Goal: Task Accomplishment & Management: Manage account settings

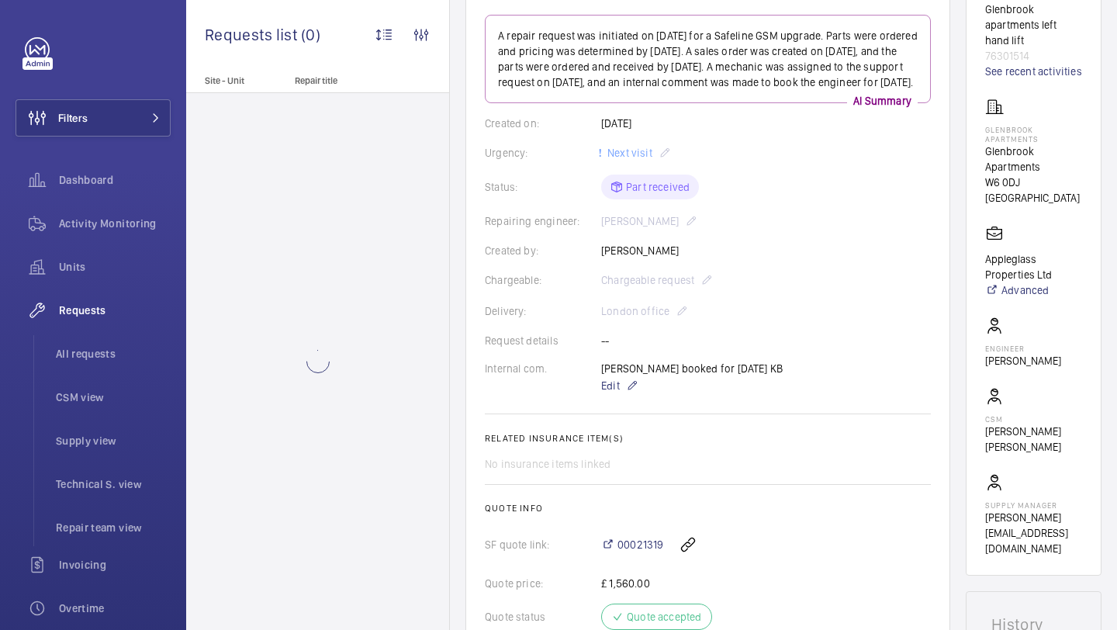
scroll to position [531, 0]
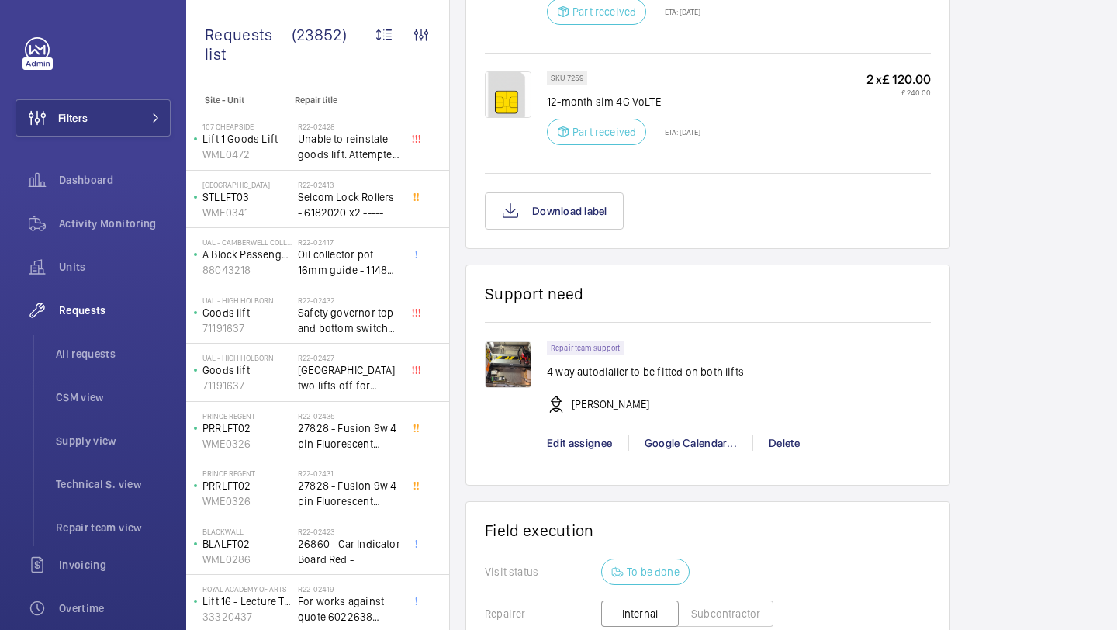
scroll to position [1100, 0]
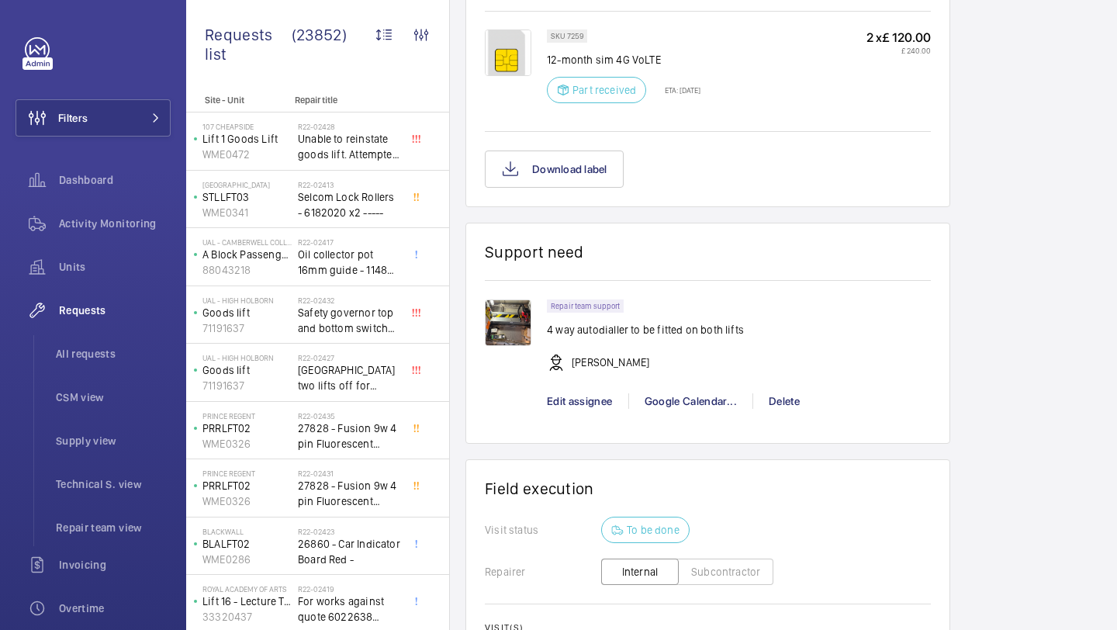
click at [507, 340] on img at bounding box center [508, 323] width 47 height 47
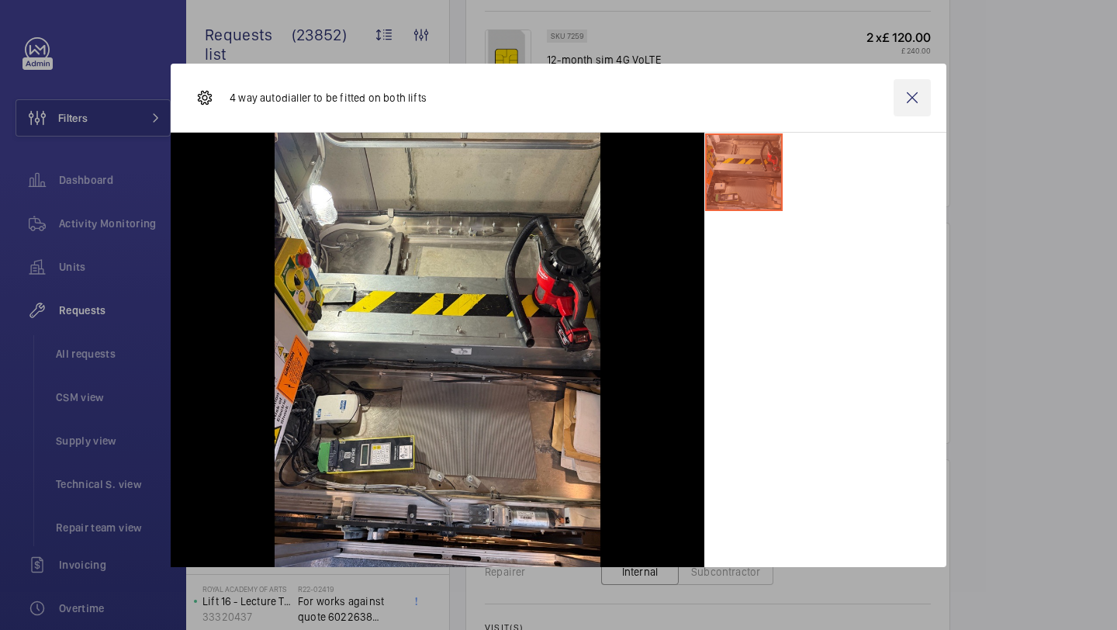
click at [911, 102] on wm-front-icon-button at bounding box center [912, 97] width 37 height 37
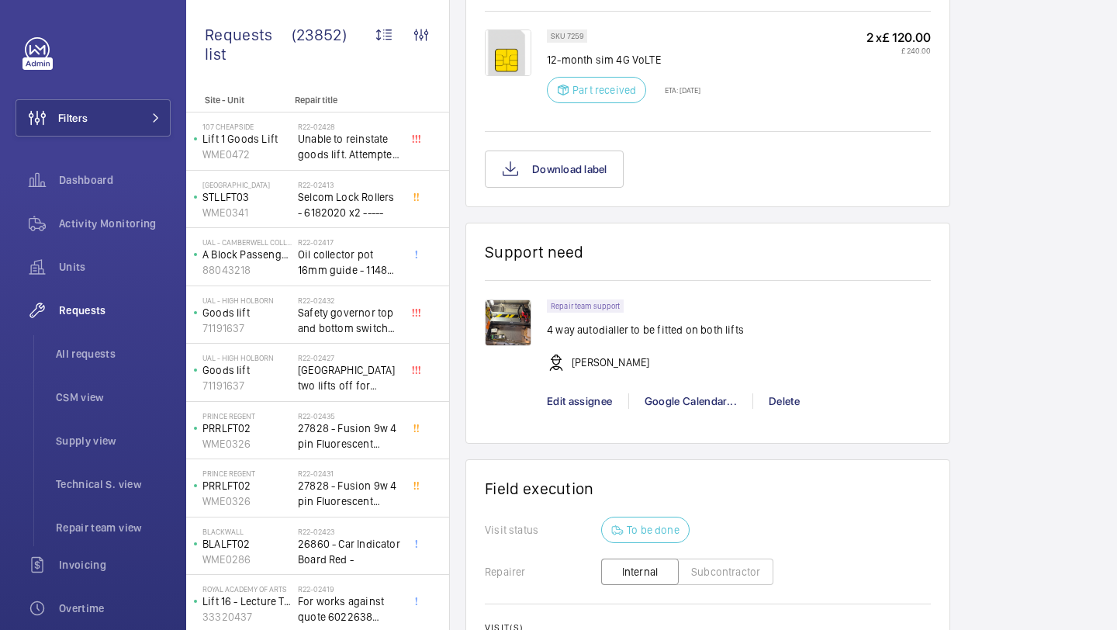
scroll to position [1358, 0]
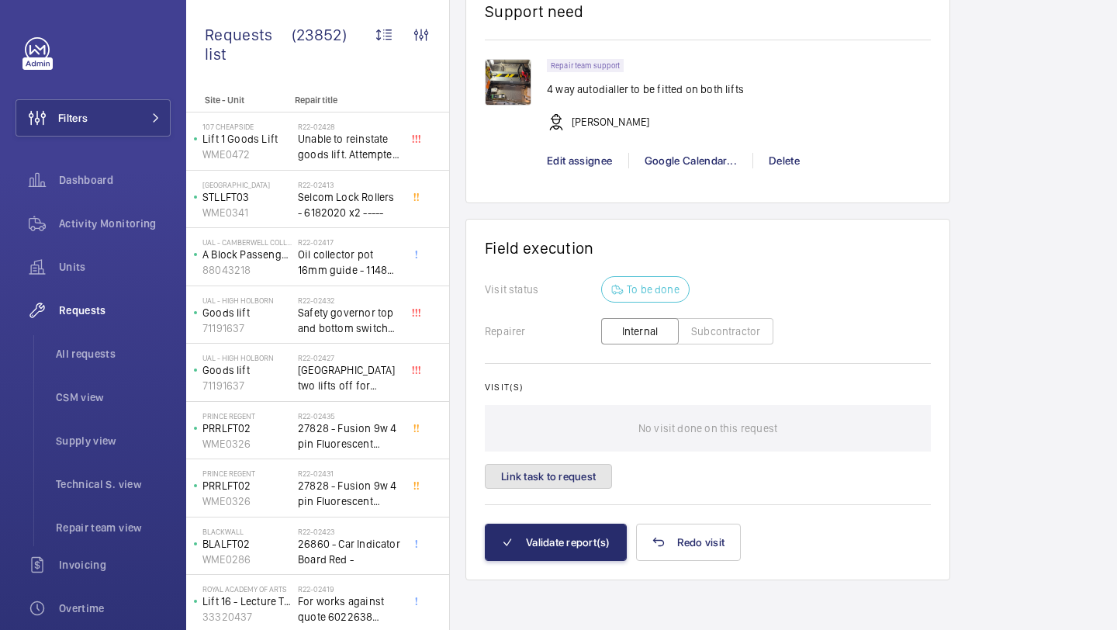
click at [590, 477] on button "Link task to request" at bounding box center [548, 476] width 127 height 25
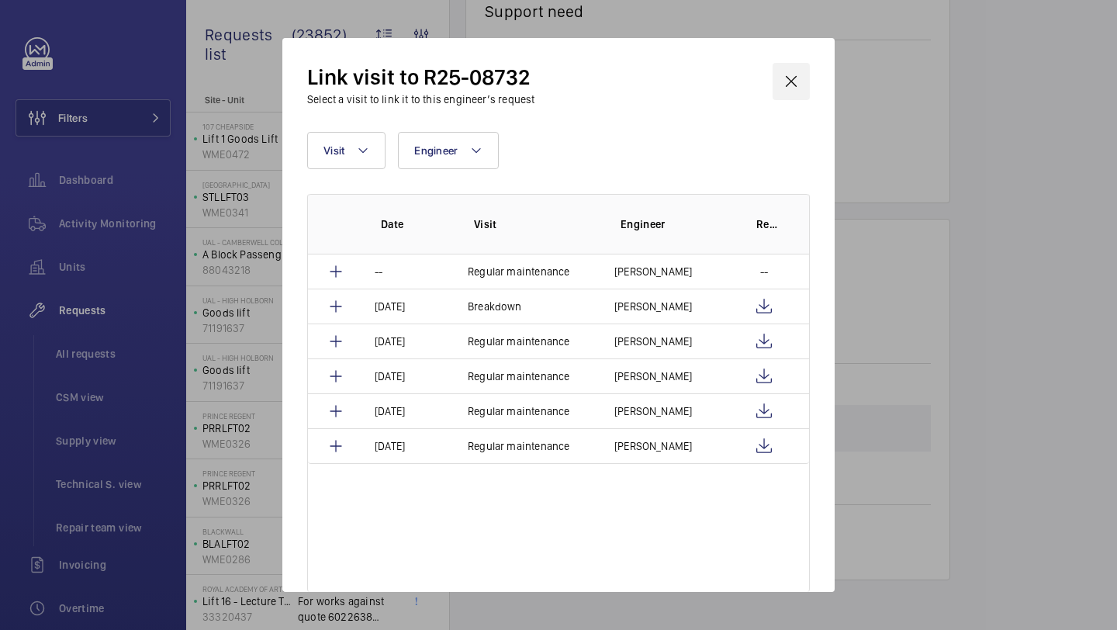
click at [786, 70] on wm-front-icon-button at bounding box center [791, 81] width 37 height 37
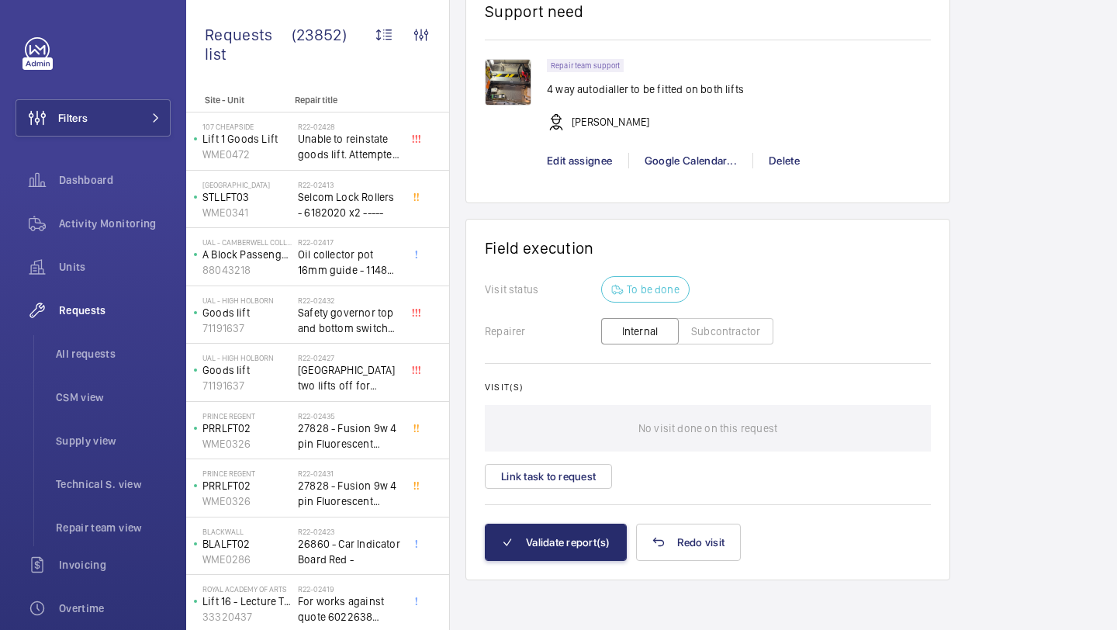
scroll to position [1209, 0]
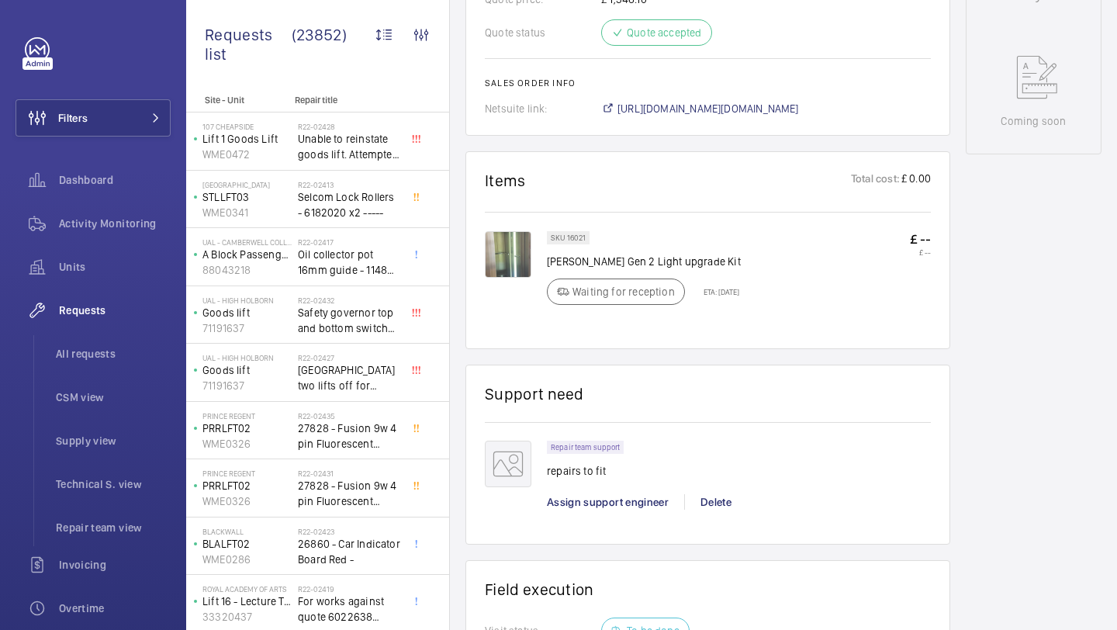
scroll to position [795, 0]
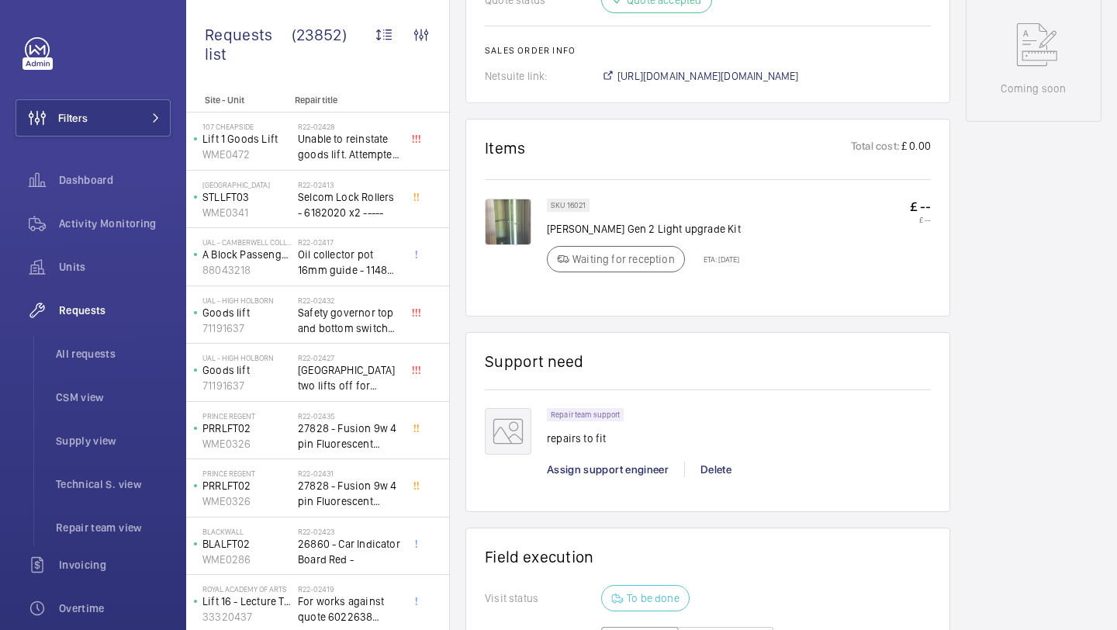
click at [581, 459] on div "Repair team support repairs to fit Assign support engineer Delete" at bounding box center [739, 450] width 384 height 85
click at [577, 475] on span "Assign support engineer" at bounding box center [608, 469] width 122 height 12
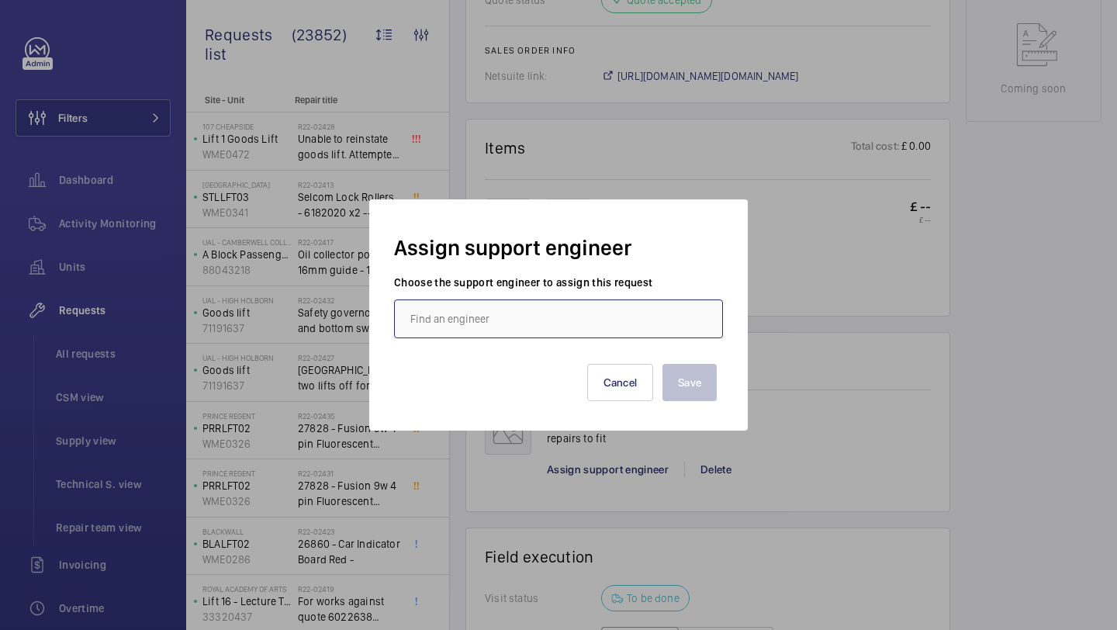
click at [510, 308] on input "text" at bounding box center [558, 319] width 329 height 39
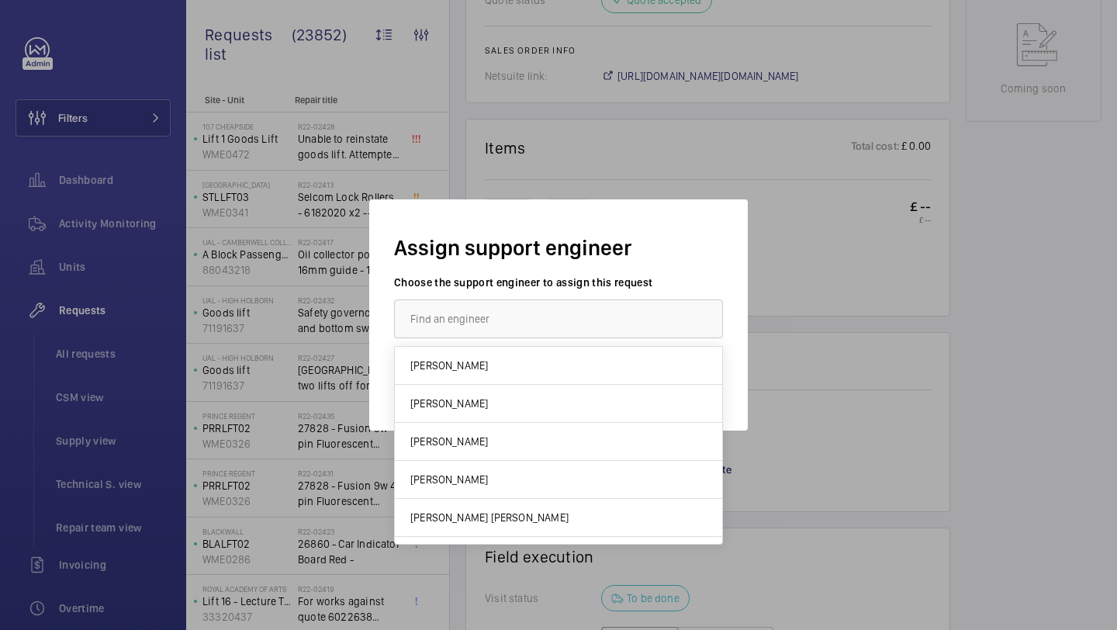
click at [664, 83] on div at bounding box center [558, 315] width 1117 height 630
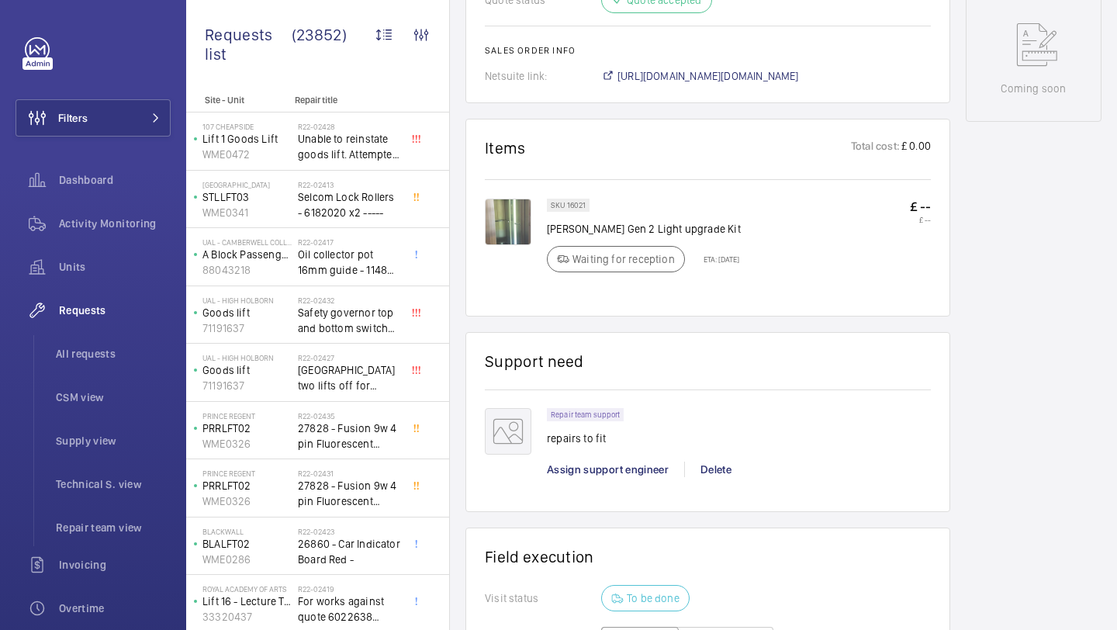
scroll to position [469, 0]
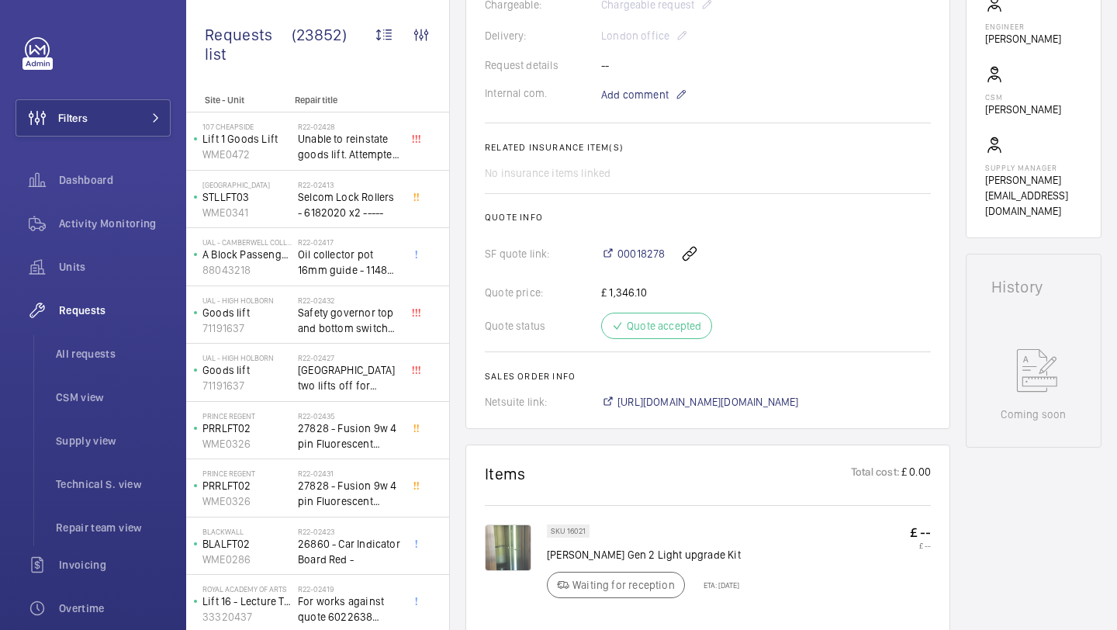
click at [650, 71] on div "Request details --" at bounding box center [708, 65] width 446 height 16
click at [647, 82] on wm-front-card-body "A repair request was created on 2025-09-23 for a "light upgrade". A part was or…" at bounding box center [708, 74] width 446 height 670
click at [642, 95] on span "Add comment" at bounding box center [635, 95] width 68 height 16
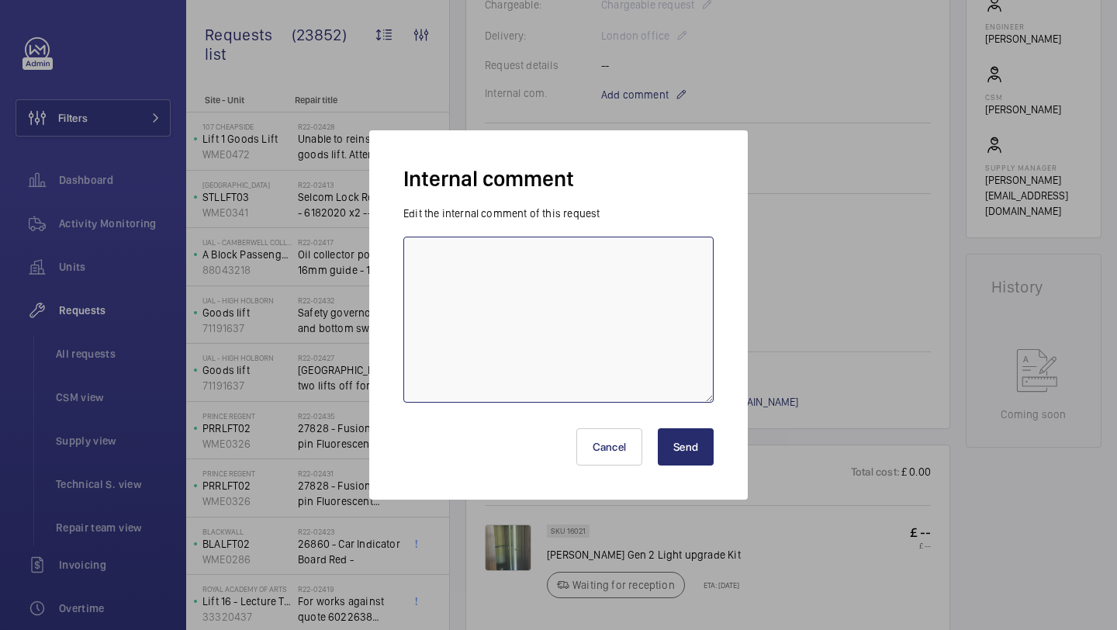
click at [580, 295] on textarea at bounding box center [558, 320] width 310 height 166
type textarea "Jack G booked for Friday 26/09/2025"
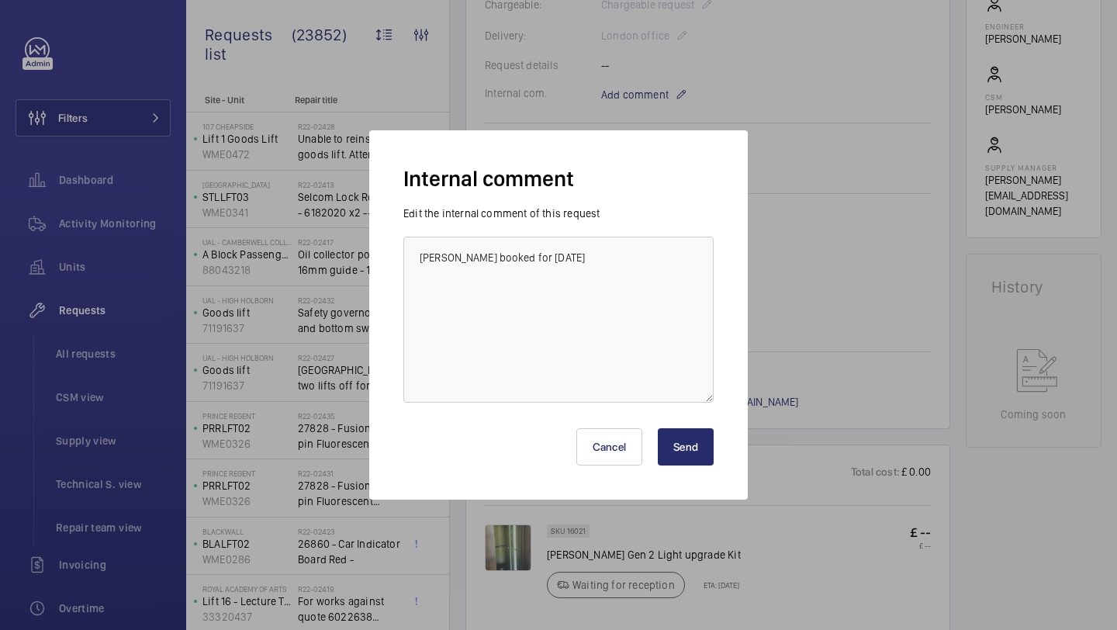
click at [679, 433] on button "Send" at bounding box center [686, 446] width 56 height 37
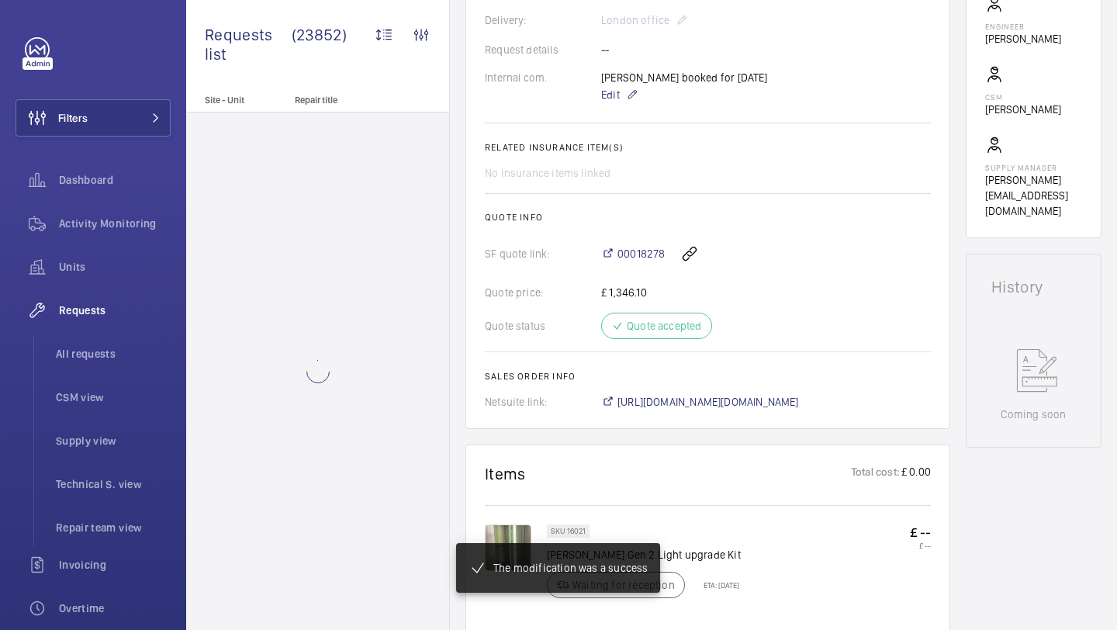
scroll to position [500, 0]
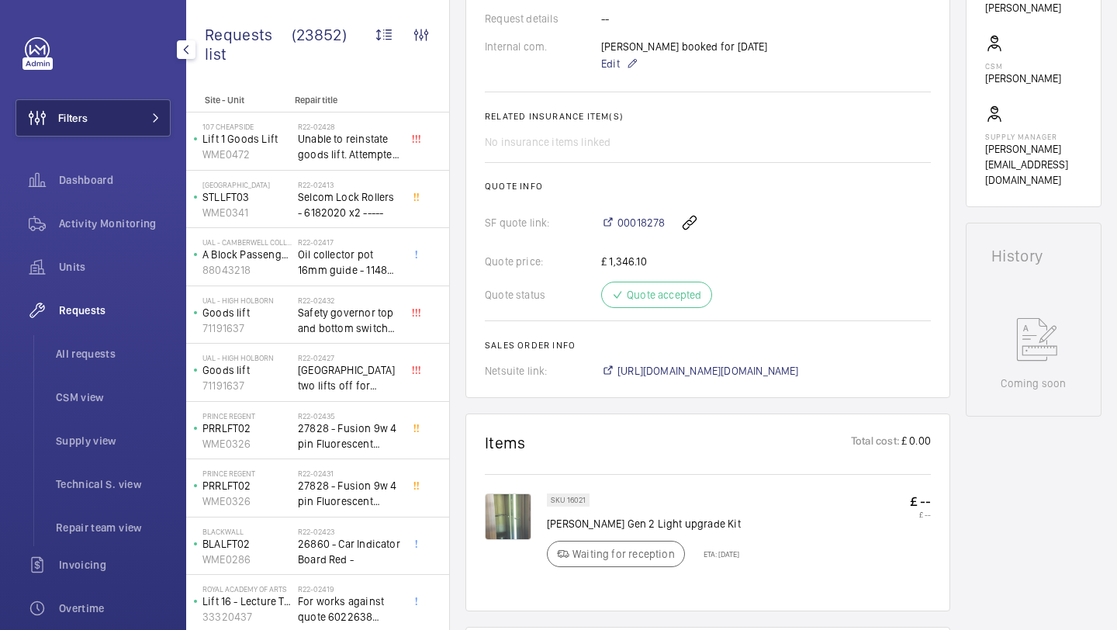
click at [142, 116] on span at bounding box center [151, 117] width 19 height 9
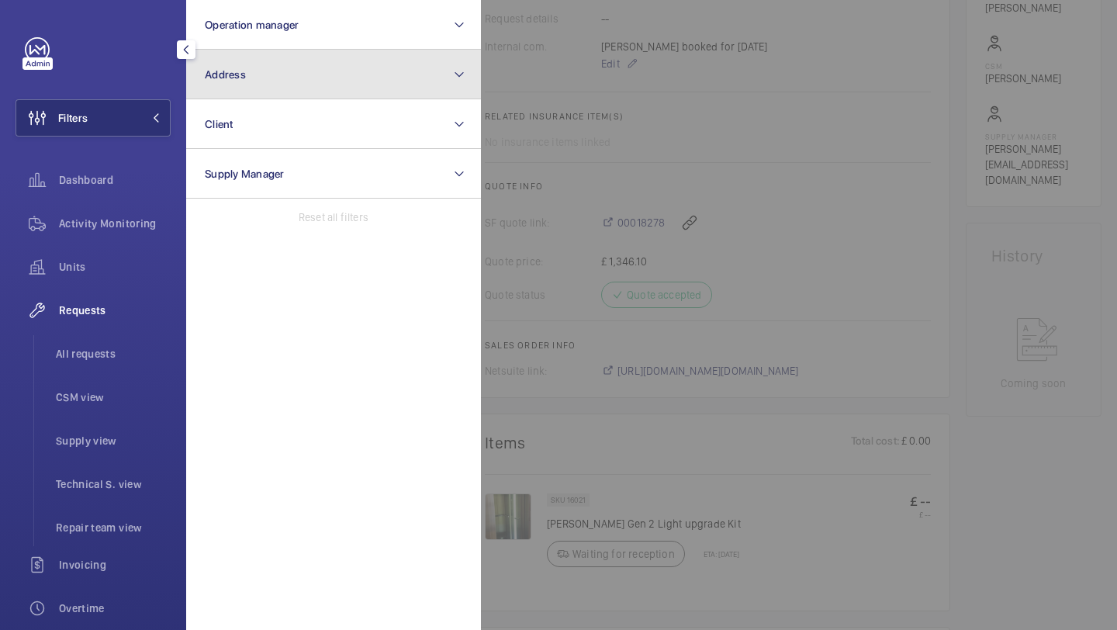
click at [241, 78] on span "Address" at bounding box center [225, 74] width 41 height 12
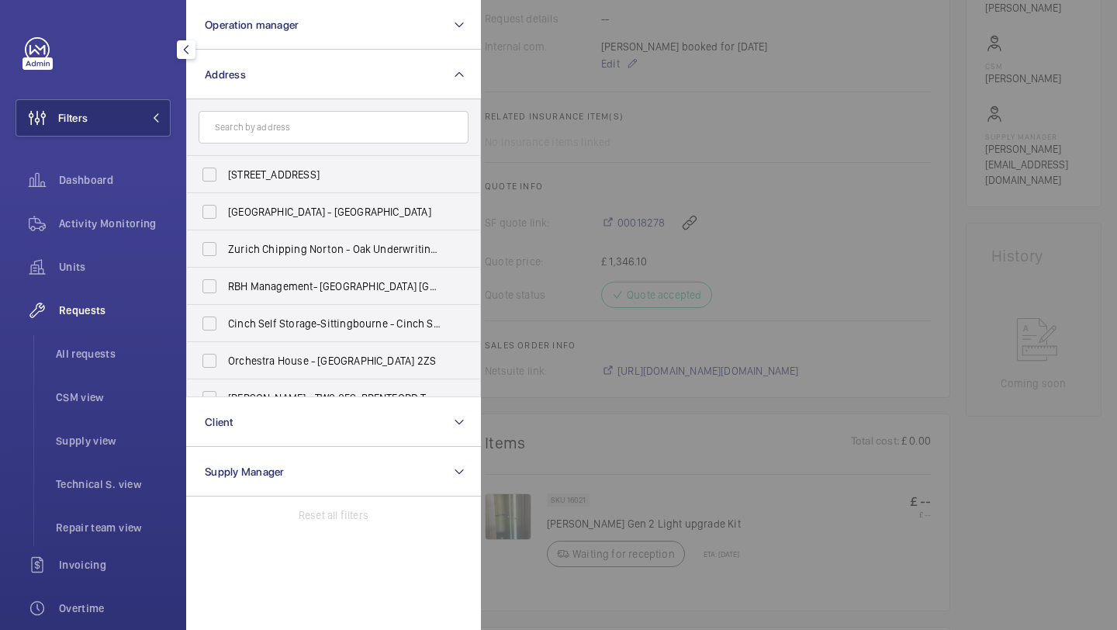
click at [239, 122] on input "text" at bounding box center [334, 127] width 270 height 33
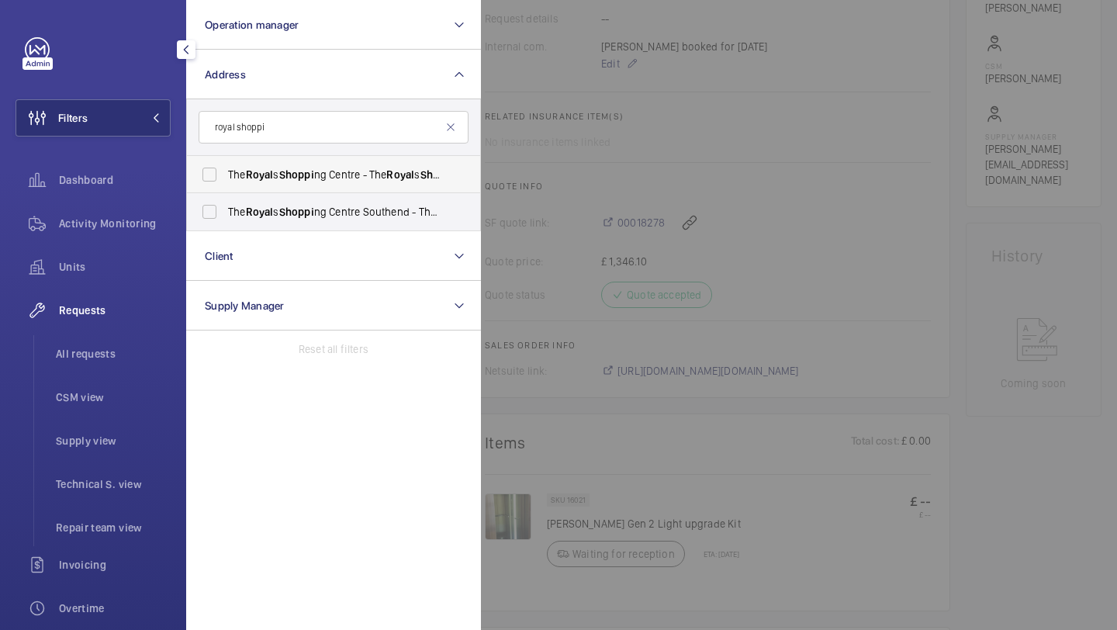
type input "royal shoppi"
click at [272, 188] on label "The Royal s Shoppi ng Centre - The Royal s Shoppi ng Centre, SOUTHEND-ON-SEA SS…" at bounding box center [322, 174] width 270 height 37
click at [225, 188] on input "The Royal s Shoppi ng Centre - The Royal s Shoppi ng Centre, SOUTHEND-ON-SEA SS…" at bounding box center [209, 174] width 31 height 31
checkbox input "true"
click at [274, 220] on label "The Royal s Shoppi ng Centre Southend - The Royal s Shoppi ng Centre, SOUTHEND-…" at bounding box center [322, 211] width 270 height 37
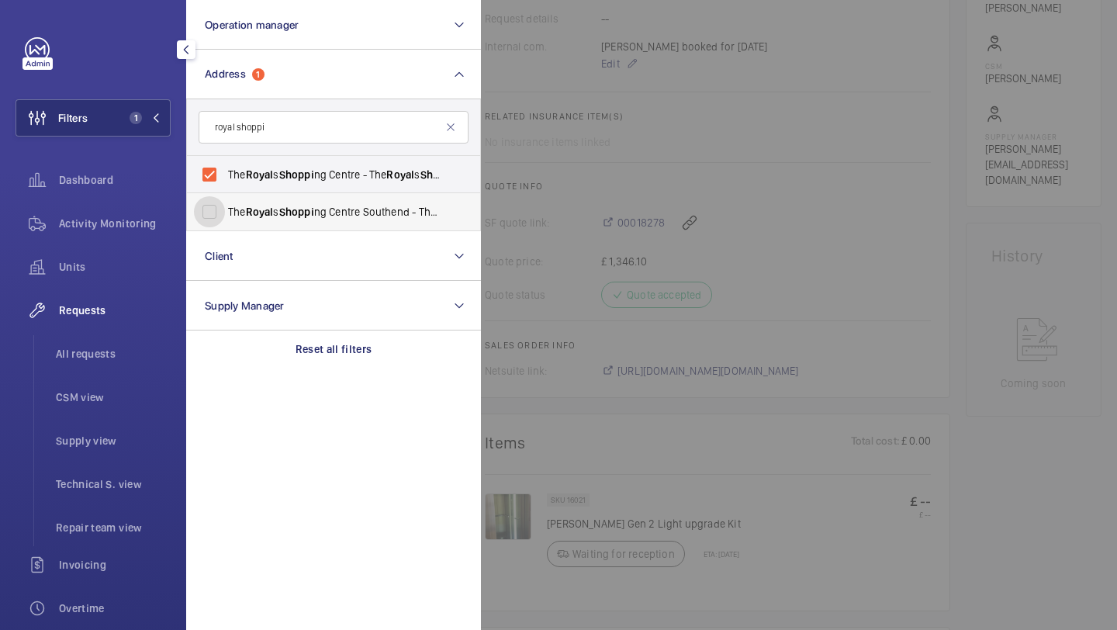
click at [225, 220] on input "The Royal s Shoppi ng Centre Southend - The Royal s Shoppi ng Centre, SOUTHEND-…" at bounding box center [209, 211] width 31 height 31
checkbox input "true"
click at [603, 183] on div at bounding box center [1039, 315] width 1117 height 630
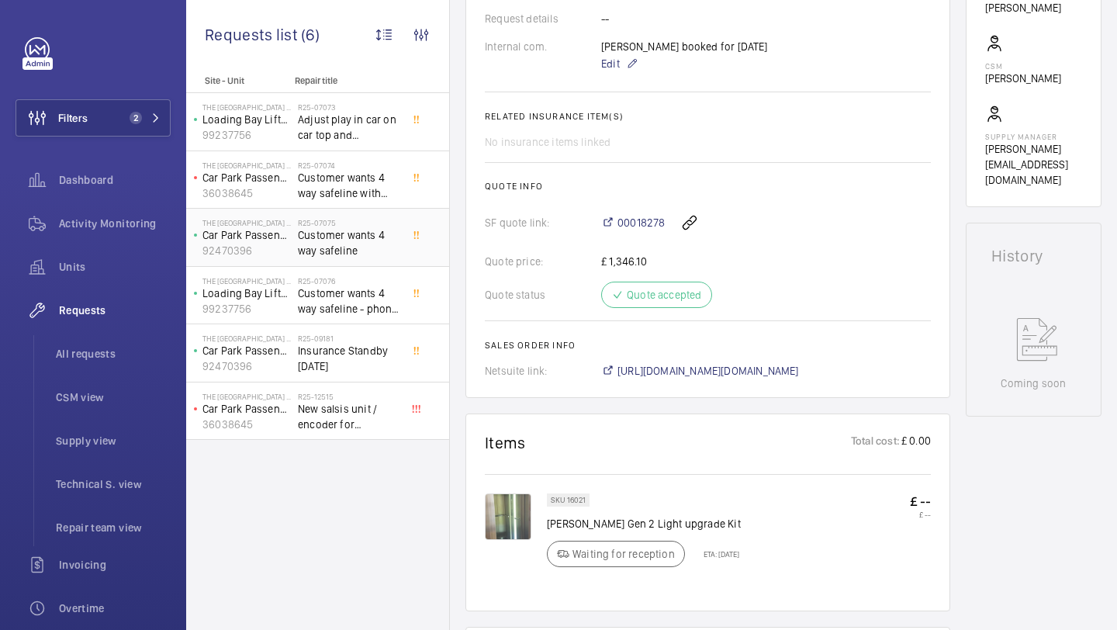
click at [384, 242] on span "Customer wants 4 way safeline" at bounding box center [349, 242] width 102 height 31
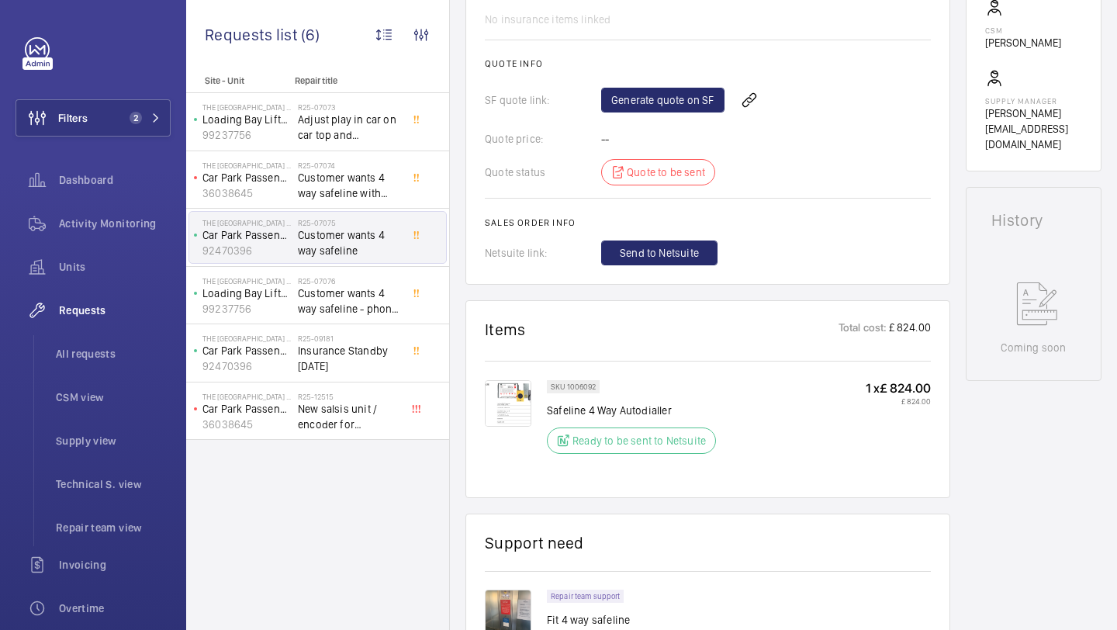
scroll to position [671, 0]
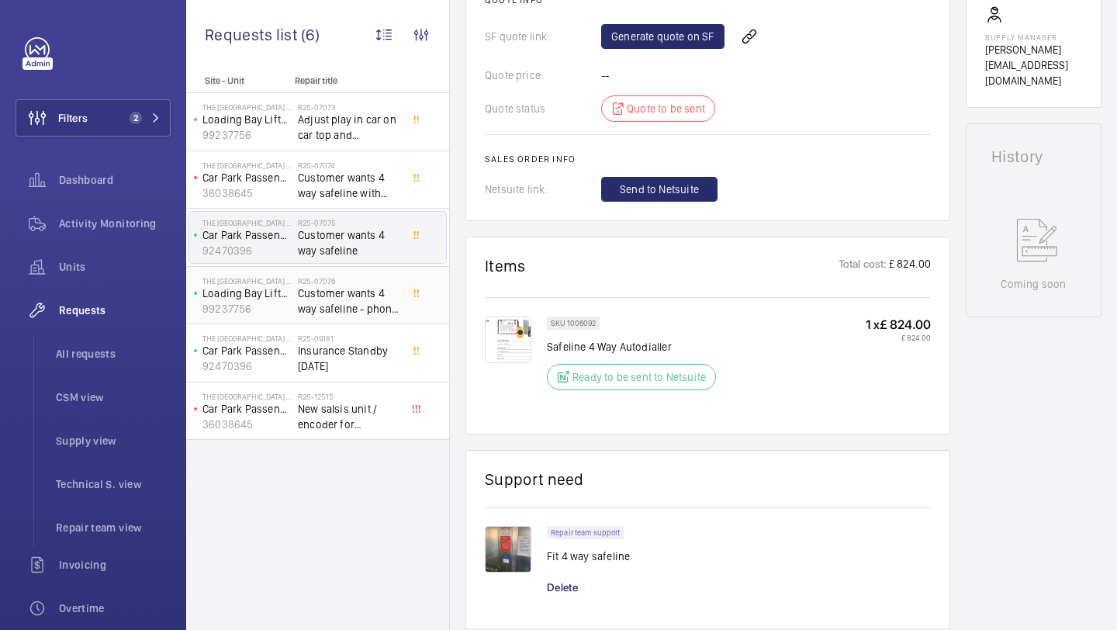
click at [397, 300] on span "Customer wants 4 way safeline - phone line at present" at bounding box center [349, 301] width 102 height 31
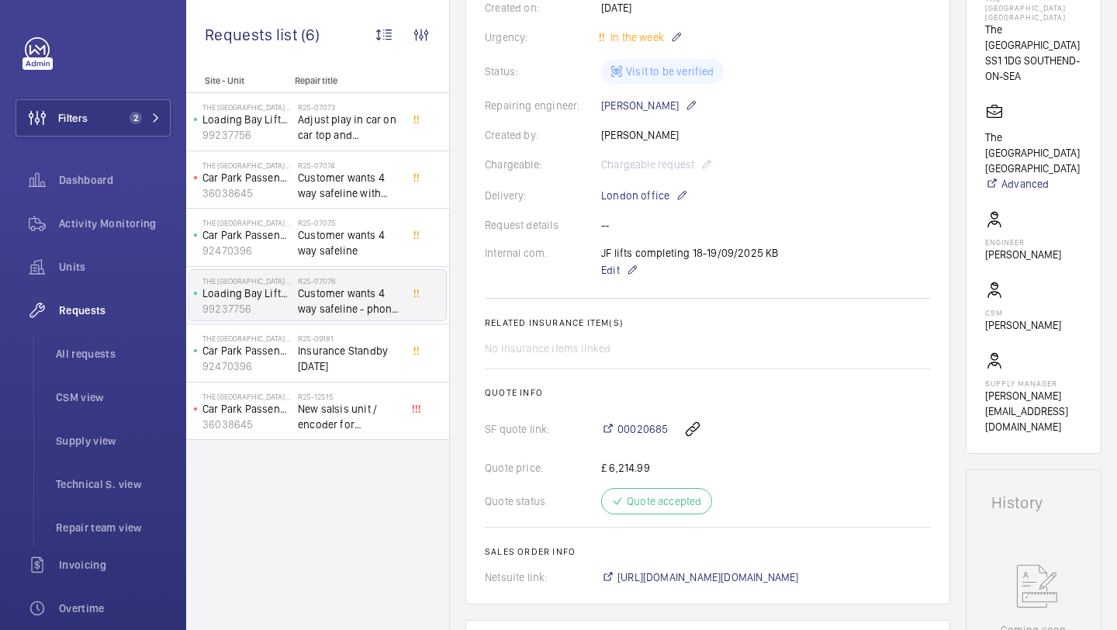
scroll to position [370, 0]
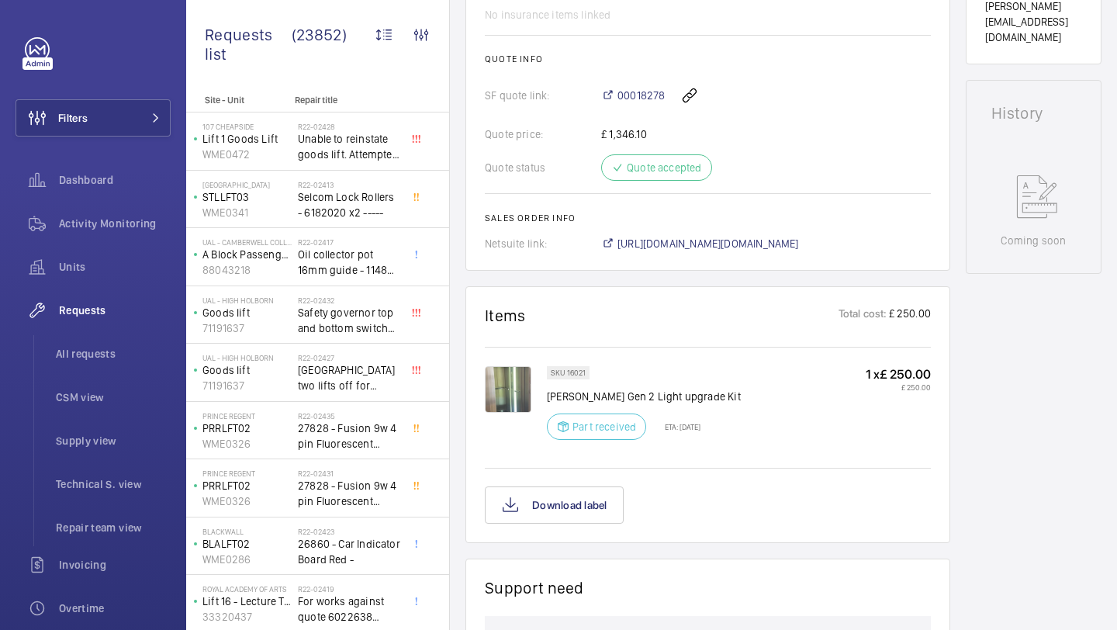
scroll to position [896, 0]
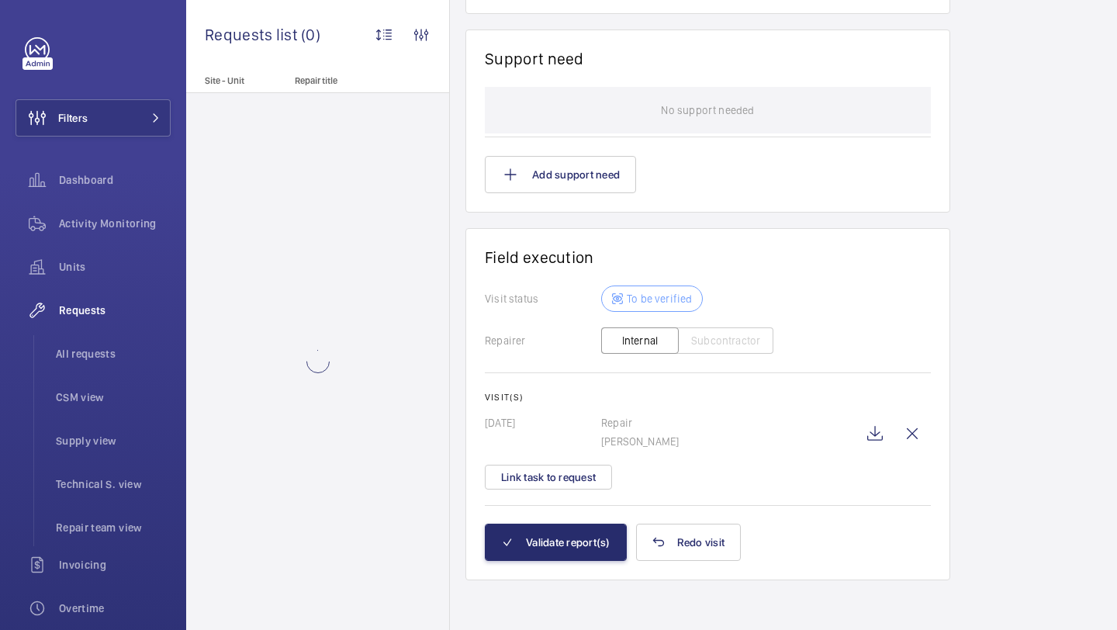
scroll to position [1280, 0]
click at [580, 548] on button "Validate report(s)" at bounding box center [556, 542] width 142 height 37
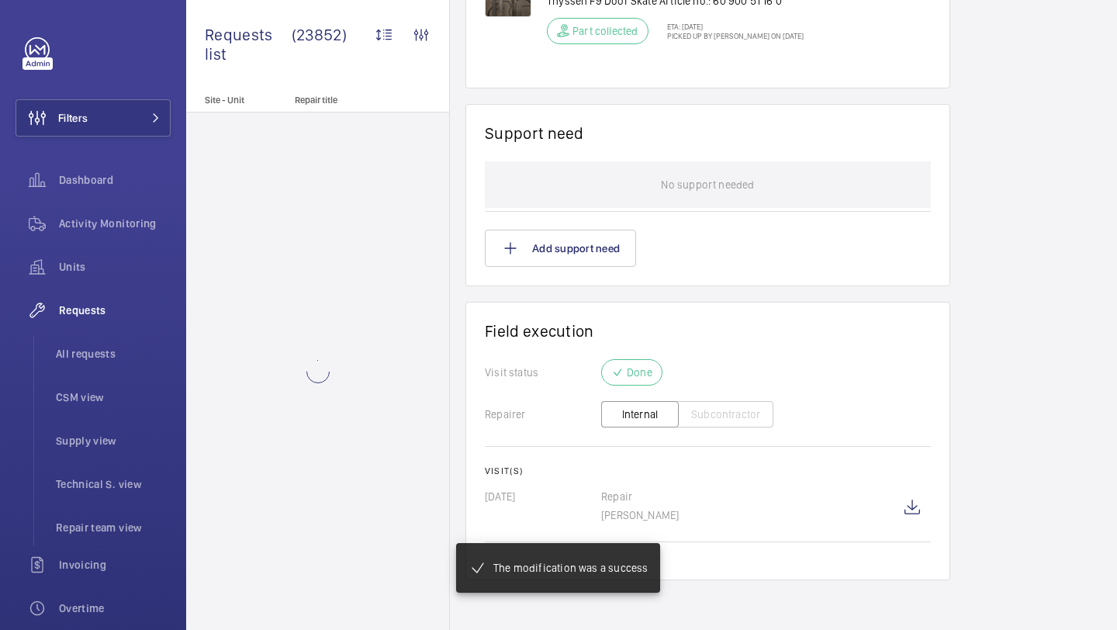
scroll to position [1025, 0]
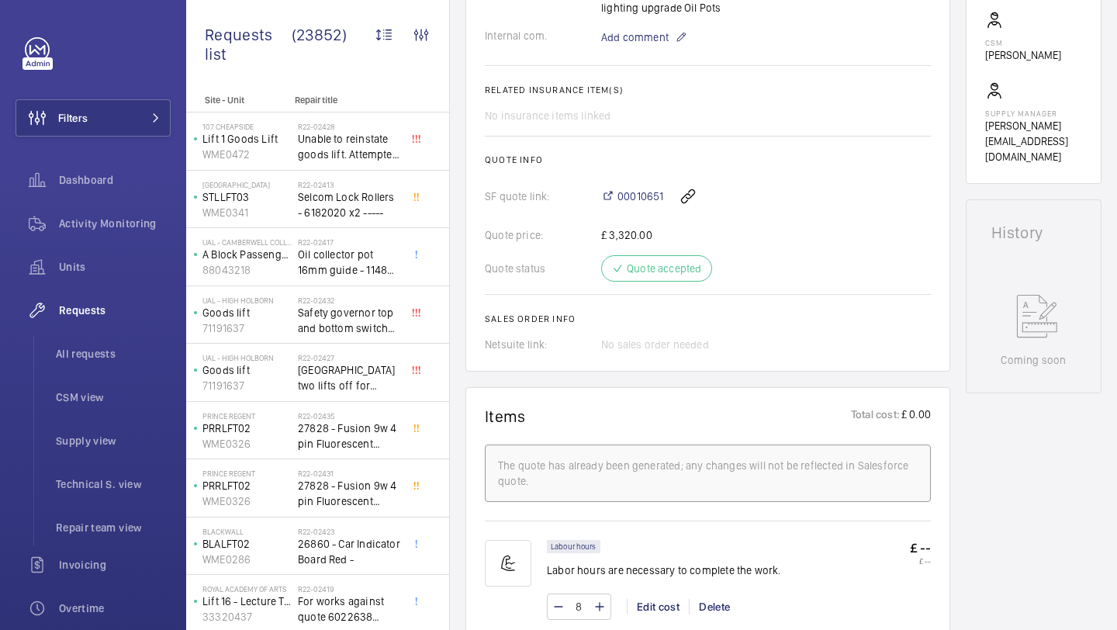
scroll to position [554, 0]
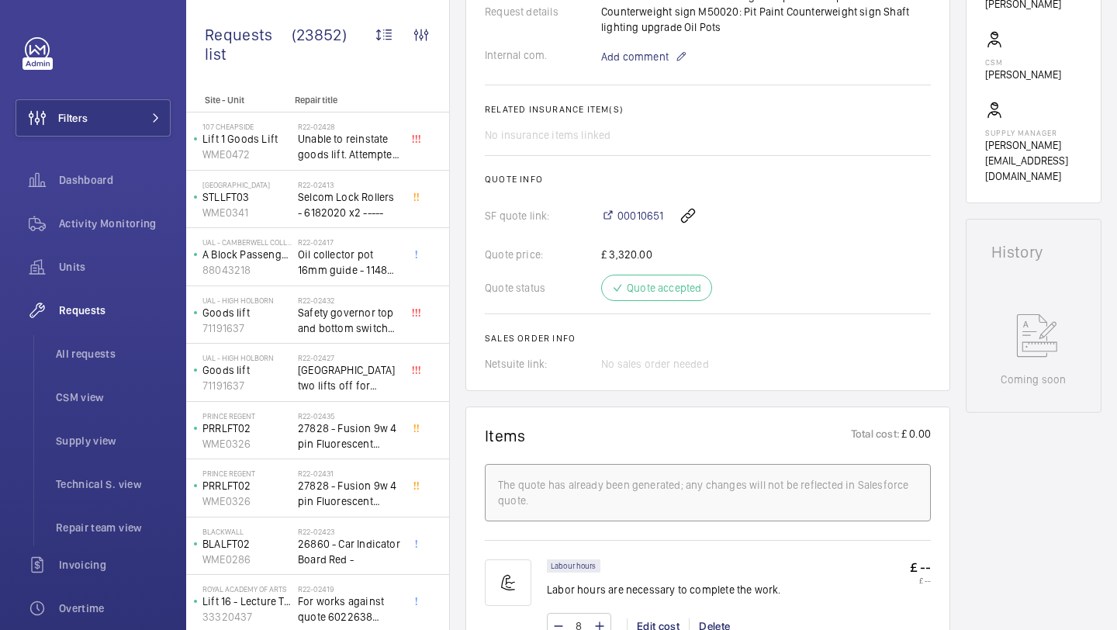
click at [642, 203] on div "00010651" at bounding box center [766, 215] width 330 height 37
click at [642, 215] on span "00010651" at bounding box center [641, 216] width 46 height 16
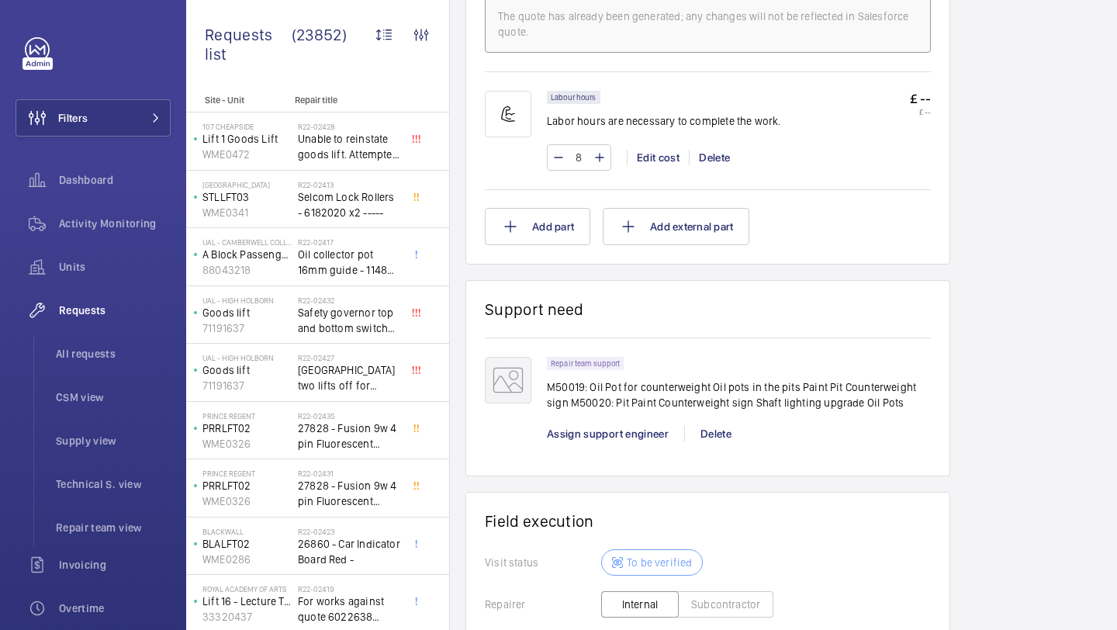
scroll to position [420, 0]
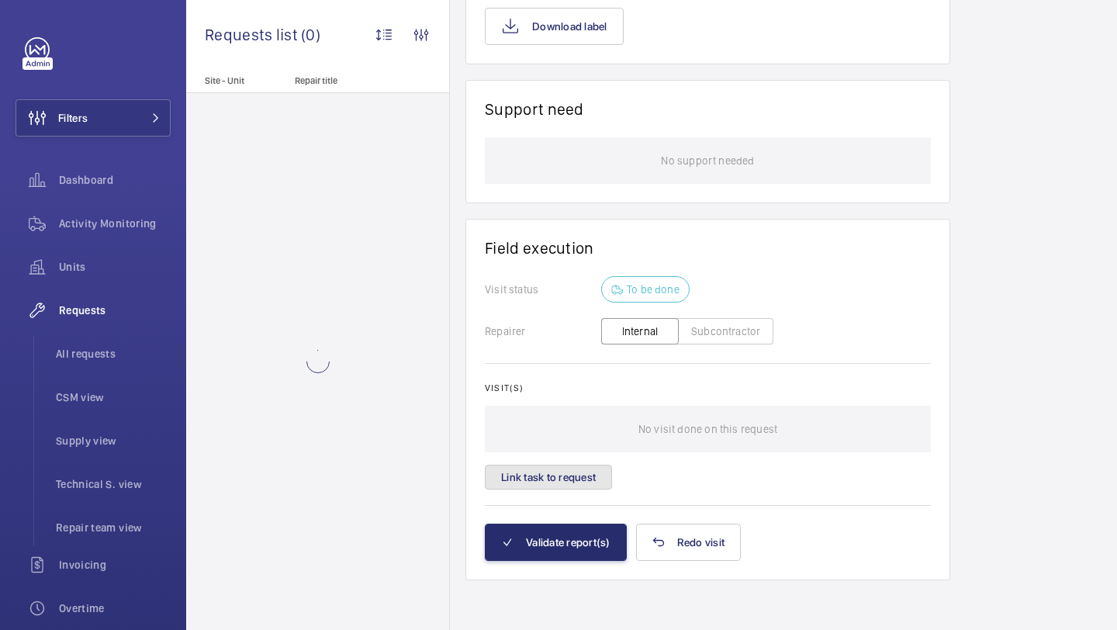
click at [554, 483] on button "Link task to request" at bounding box center [548, 477] width 127 height 25
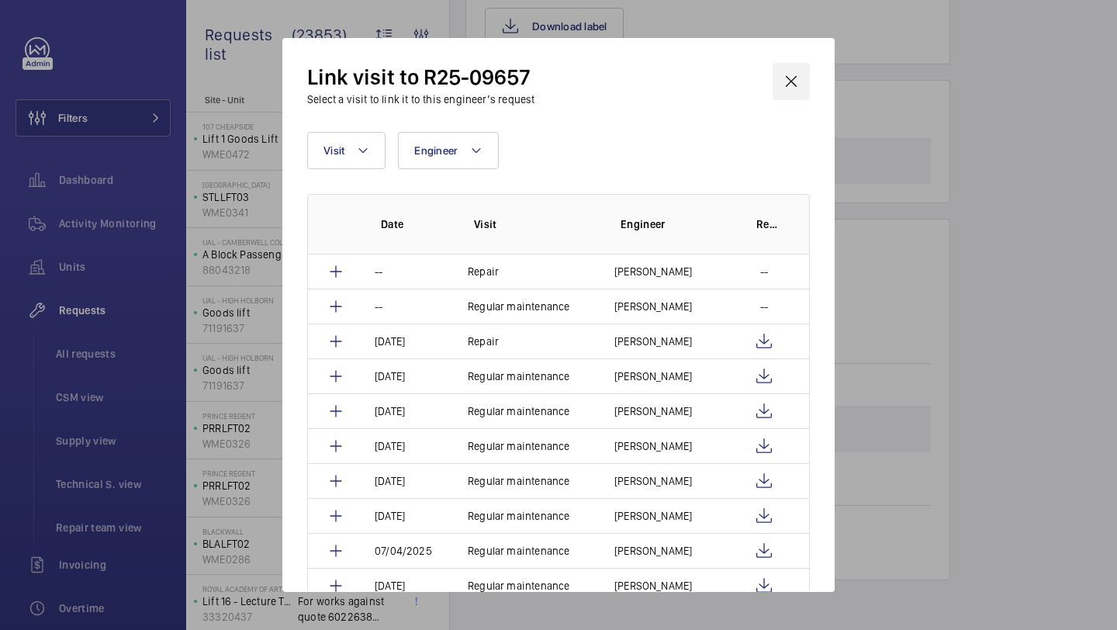
click at [798, 67] on wm-front-icon-button at bounding box center [791, 81] width 37 height 37
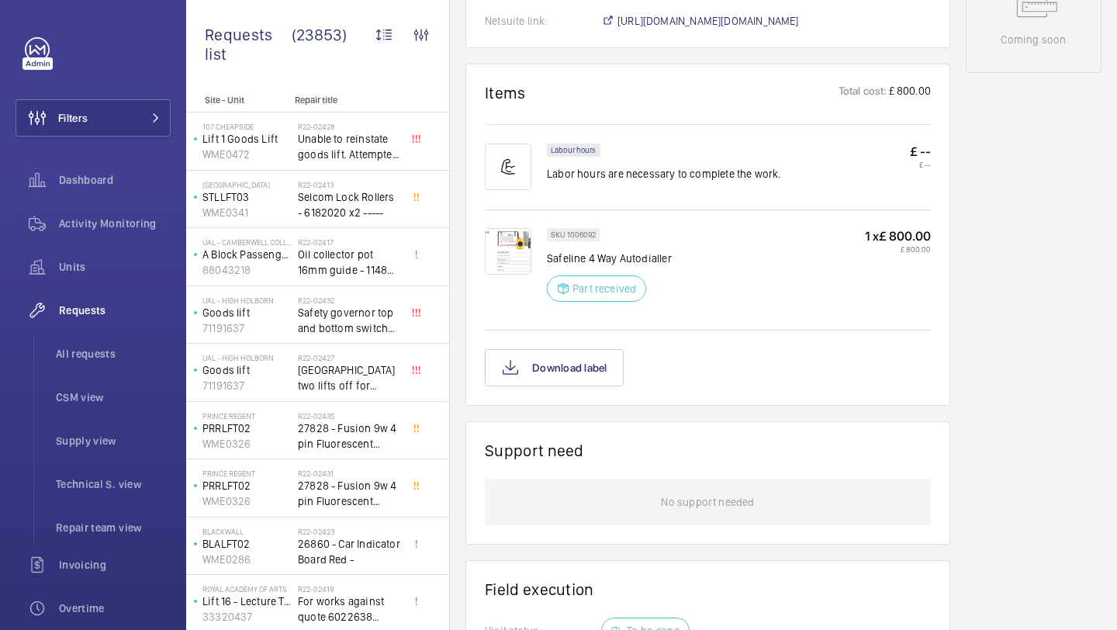
scroll to position [1194, 0]
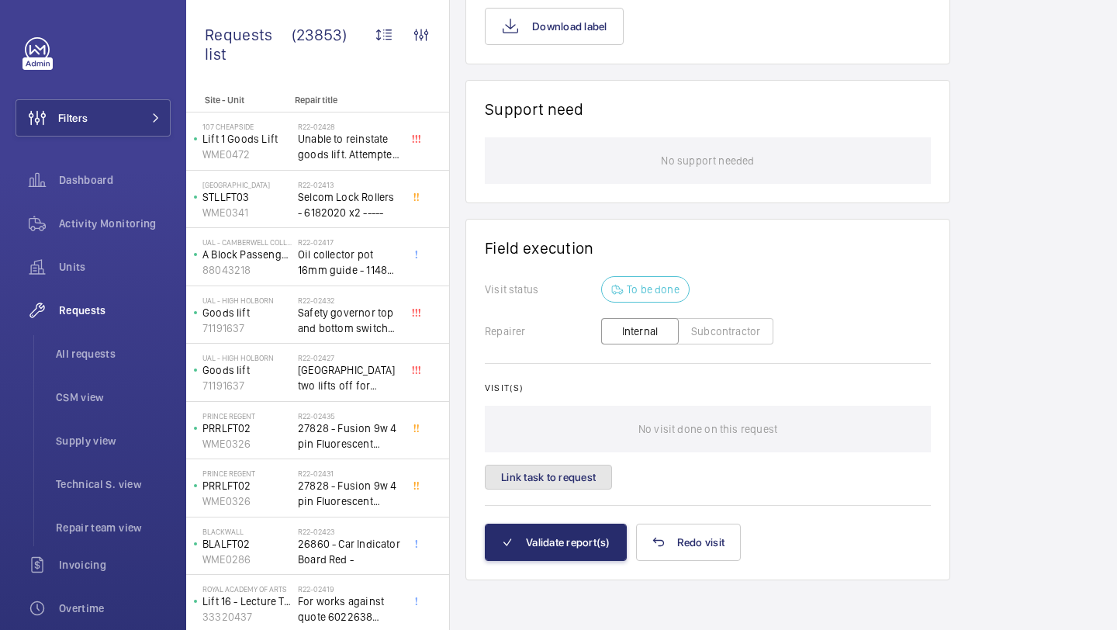
click at [548, 473] on button "Link task to request" at bounding box center [548, 477] width 127 height 25
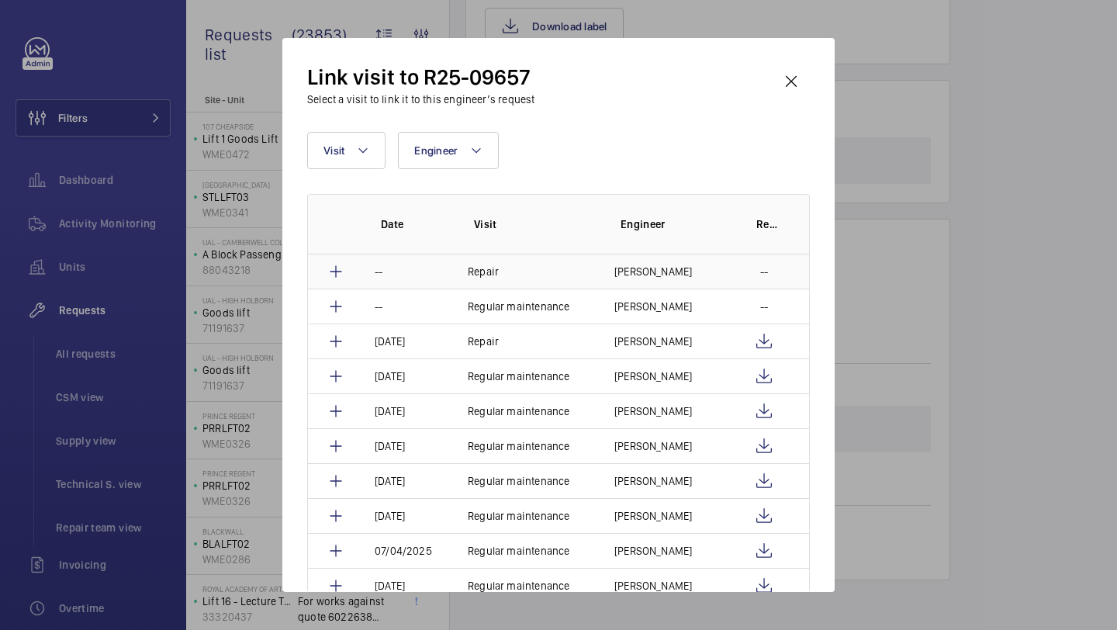
click at [690, 270] on td "Jennifer Cross" at bounding box center [664, 272] width 136 height 34
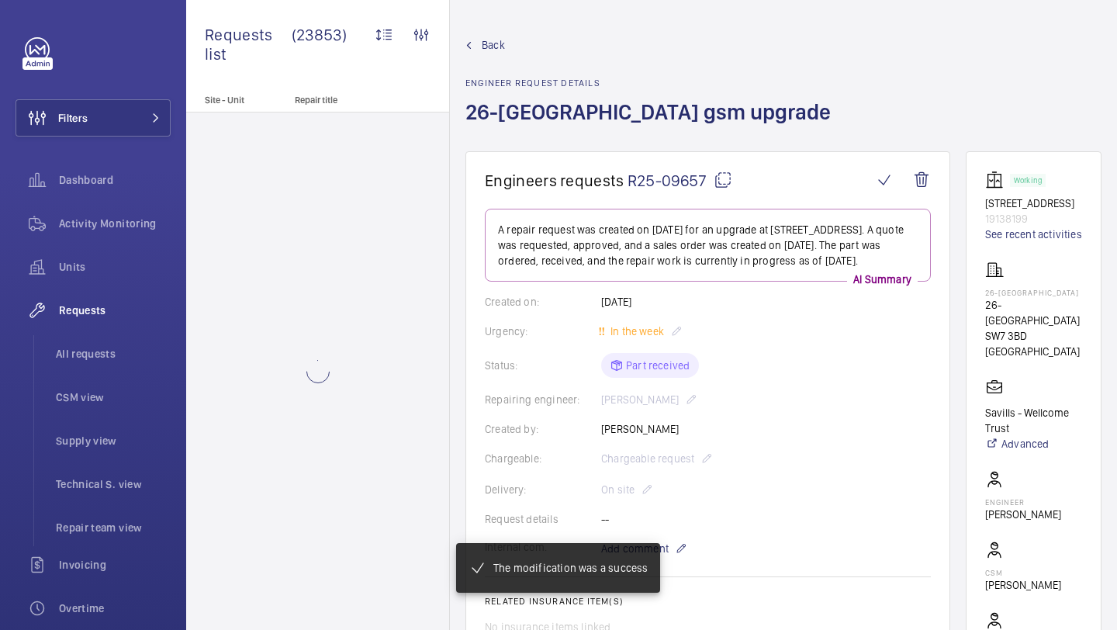
scroll to position [1169, 0]
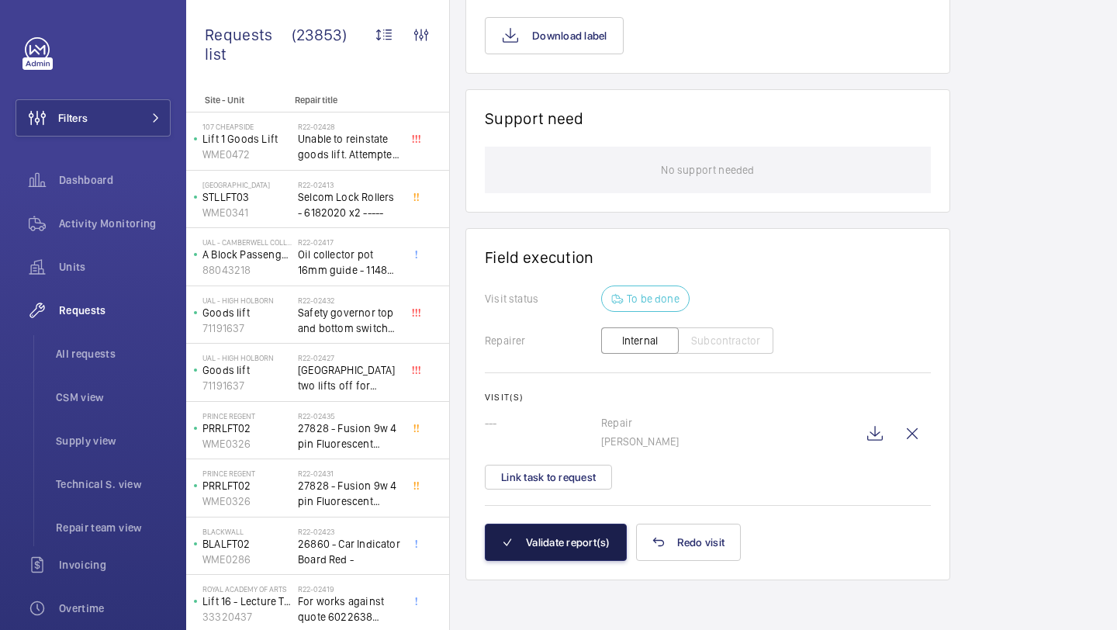
click at [567, 540] on button "Validate report(s)" at bounding box center [556, 542] width 142 height 37
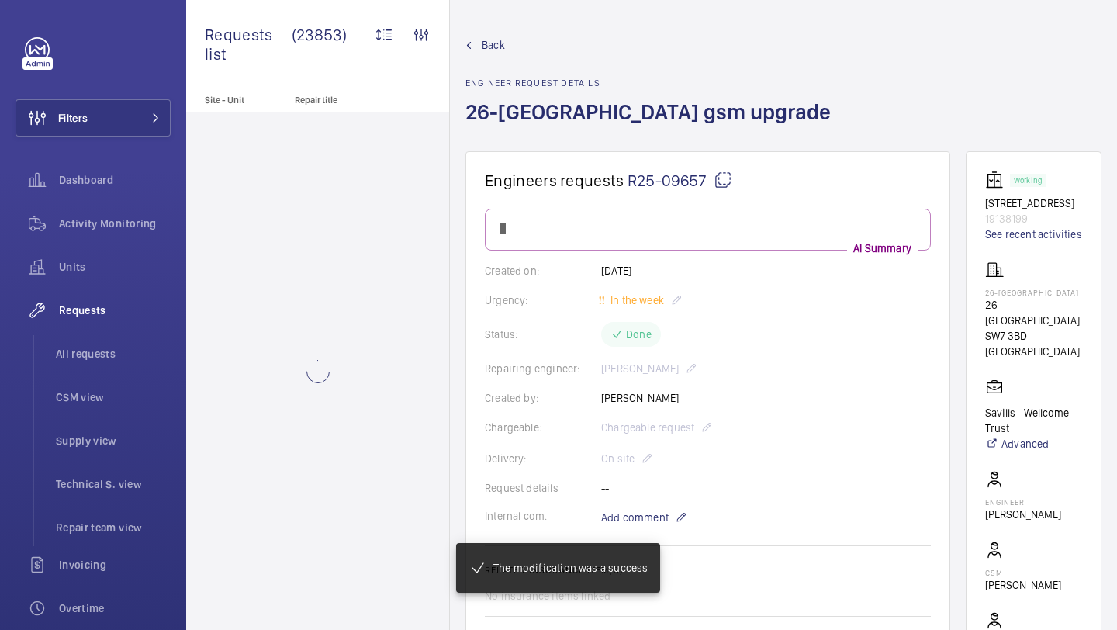
scroll to position [1064, 0]
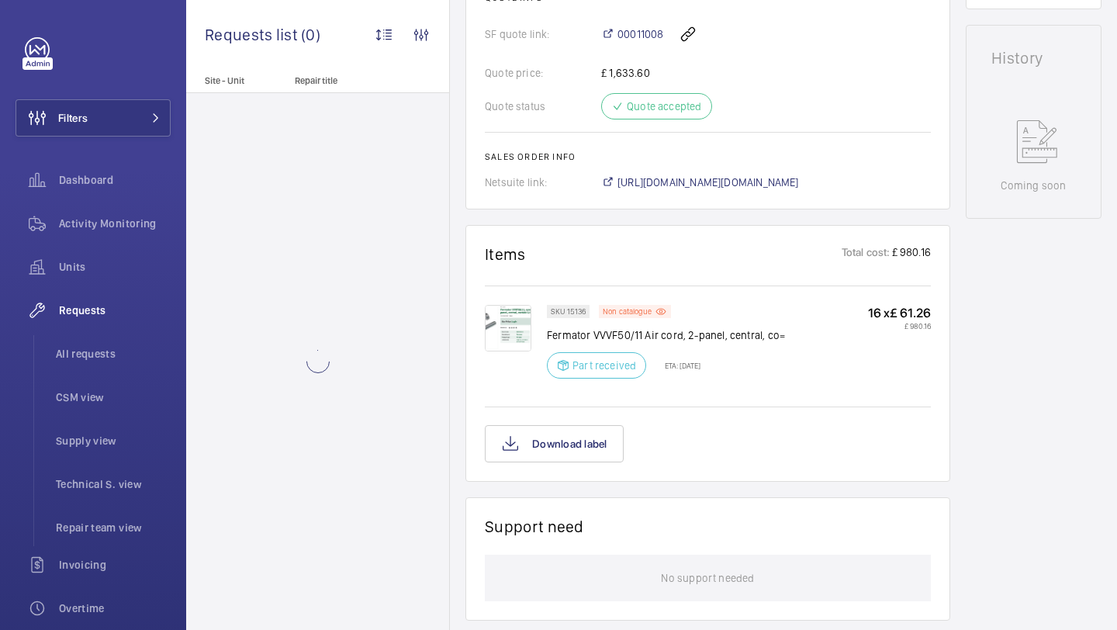
scroll to position [732, 0]
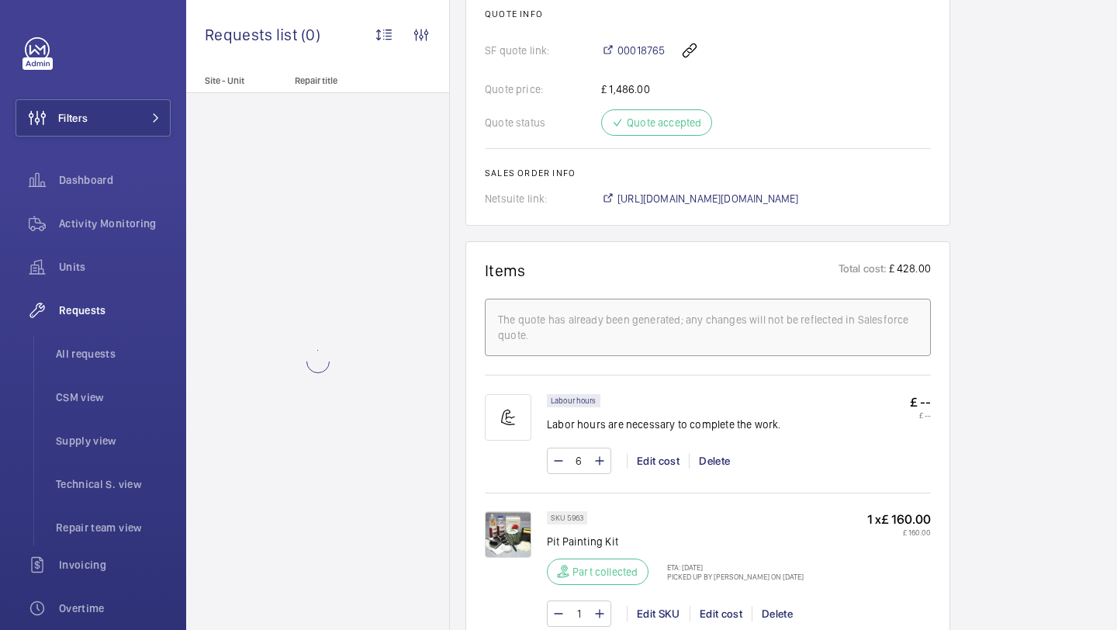
scroll to position [964, 0]
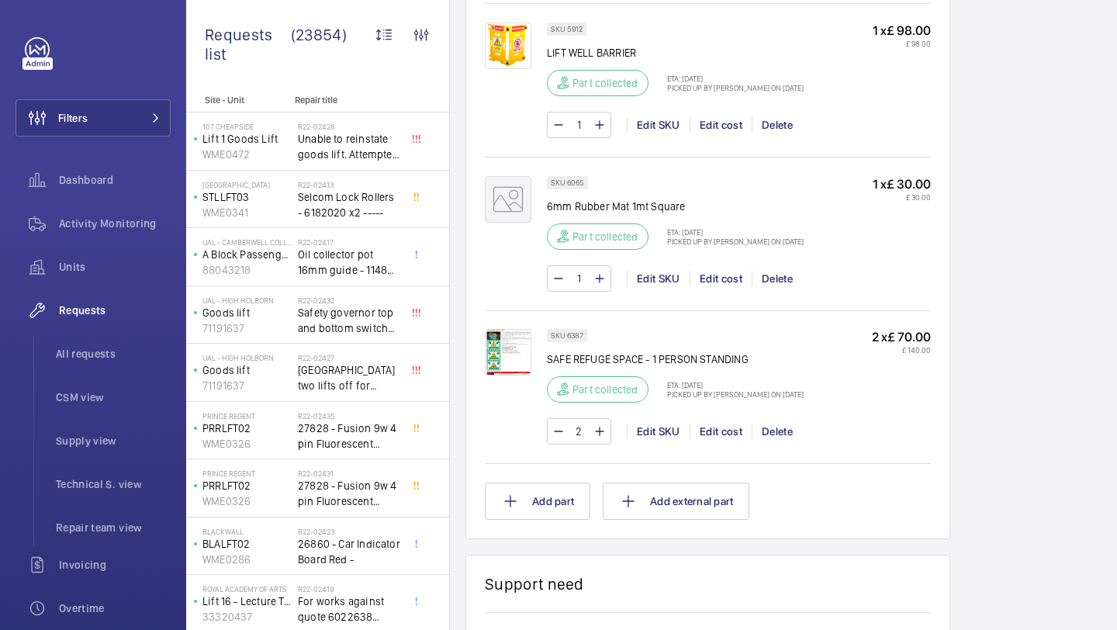
scroll to position [1591, 0]
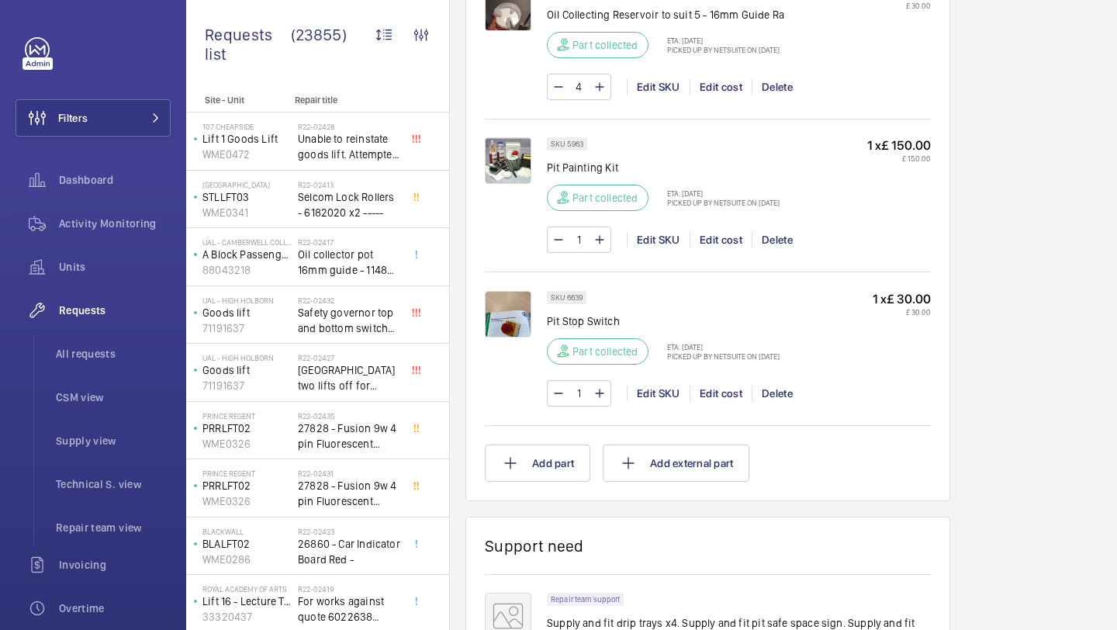
scroll to position [1535, 0]
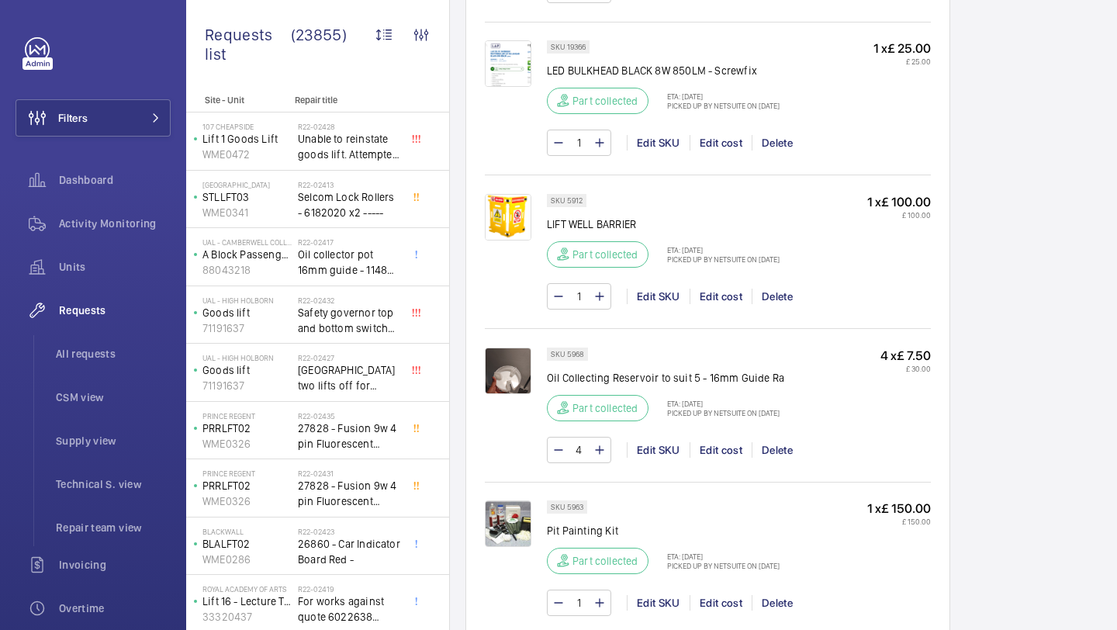
click at [506, 80] on img at bounding box center [508, 63] width 47 height 47
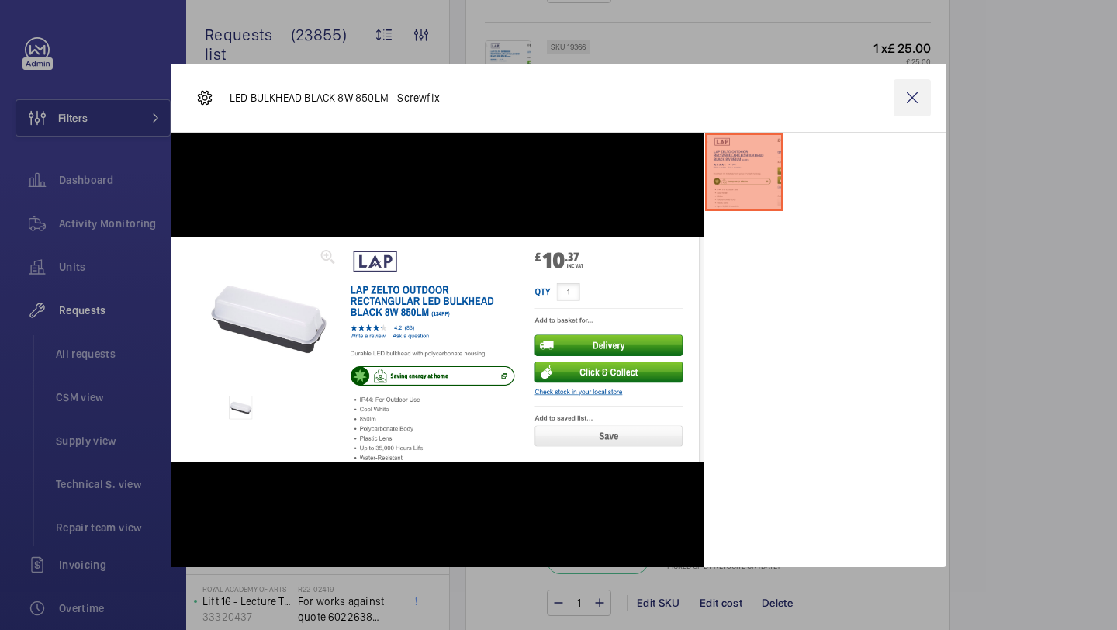
click at [907, 92] on wm-front-icon-button at bounding box center [912, 97] width 37 height 37
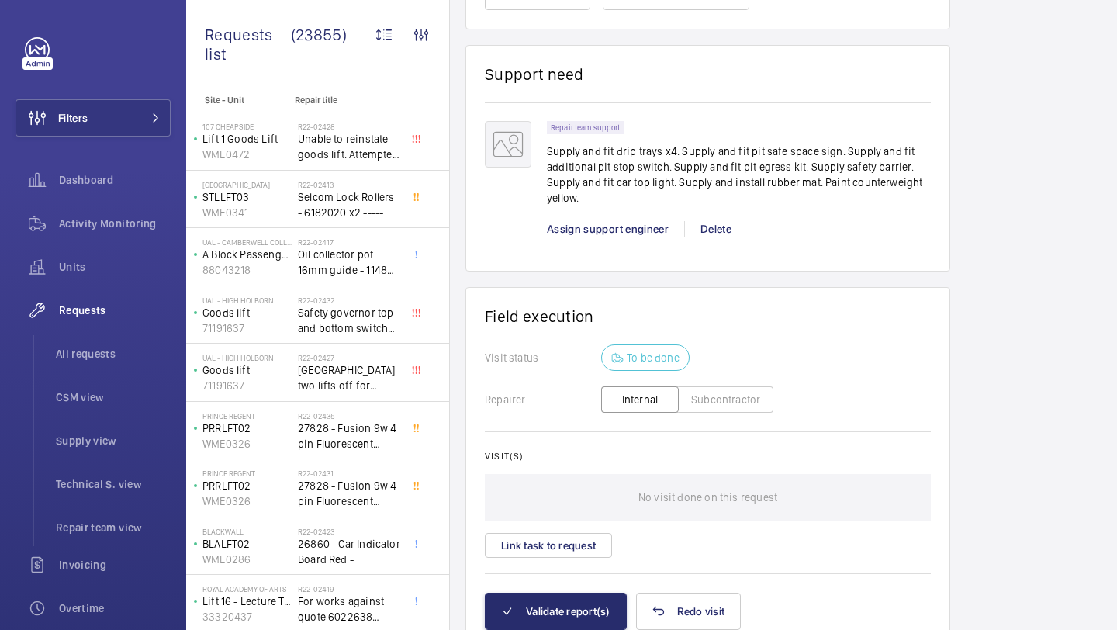
scroll to position [2440, 0]
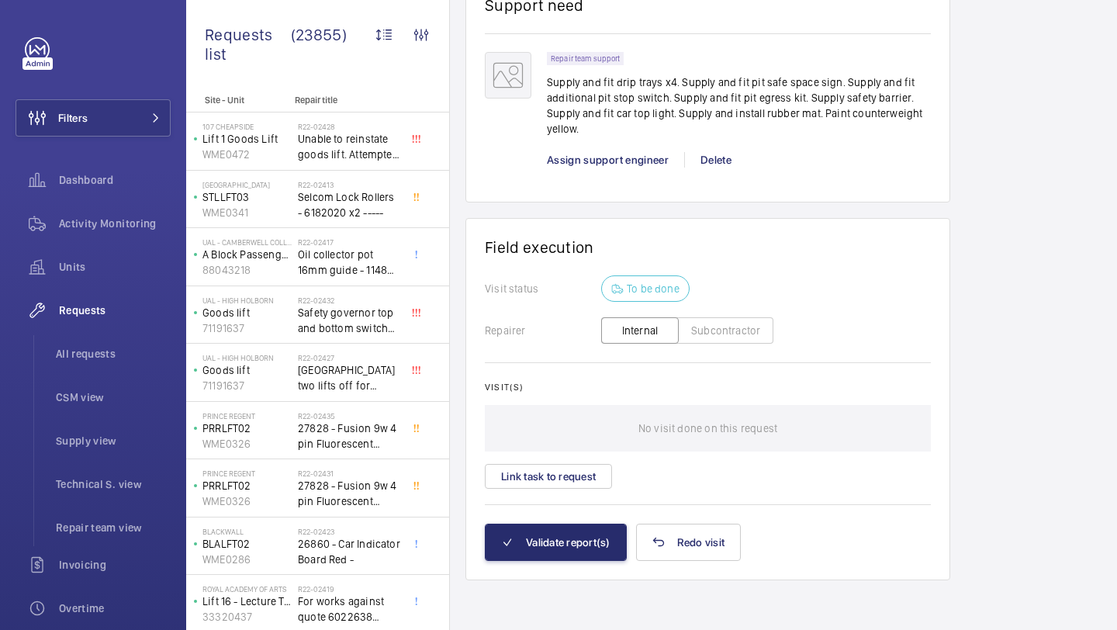
click at [618, 150] on div "Repair team support Supply and fit drip trays x4. Supply and fit pit safe space…" at bounding box center [739, 117] width 384 height 131
click at [617, 154] on span "Assign support engineer" at bounding box center [608, 160] width 122 height 12
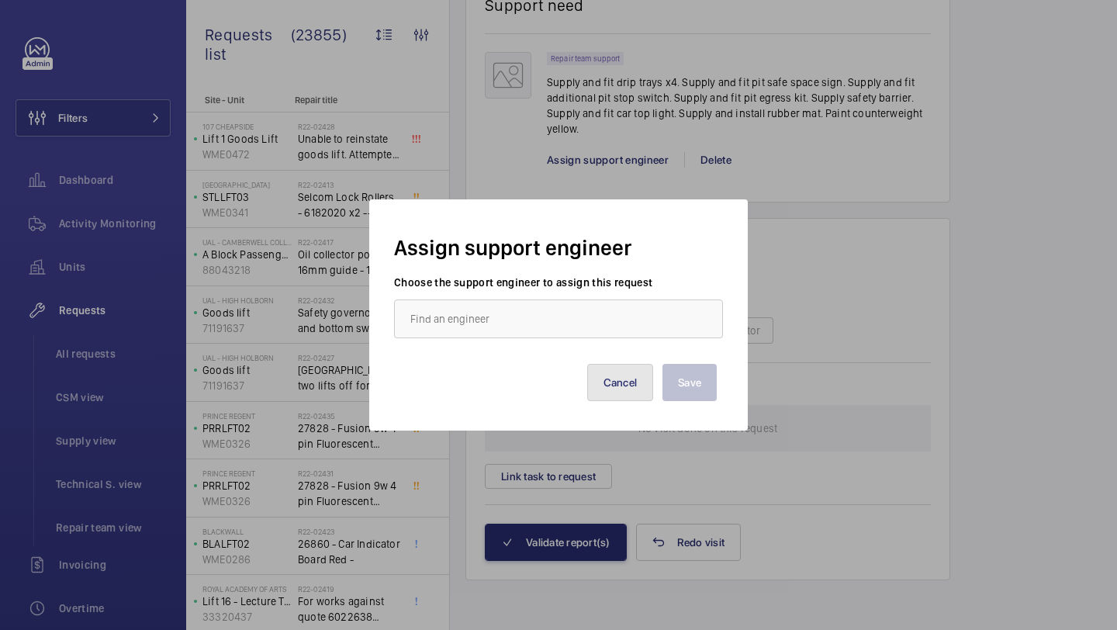
click at [639, 373] on button "Cancel" at bounding box center [620, 382] width 67 height 37
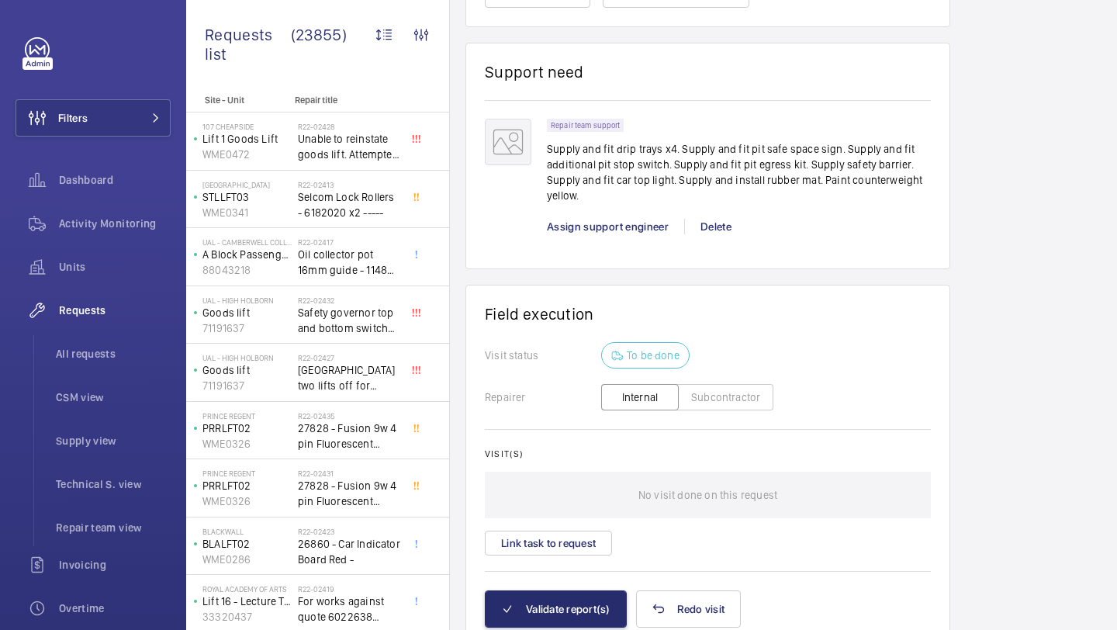
scroll to position [2400, 0]
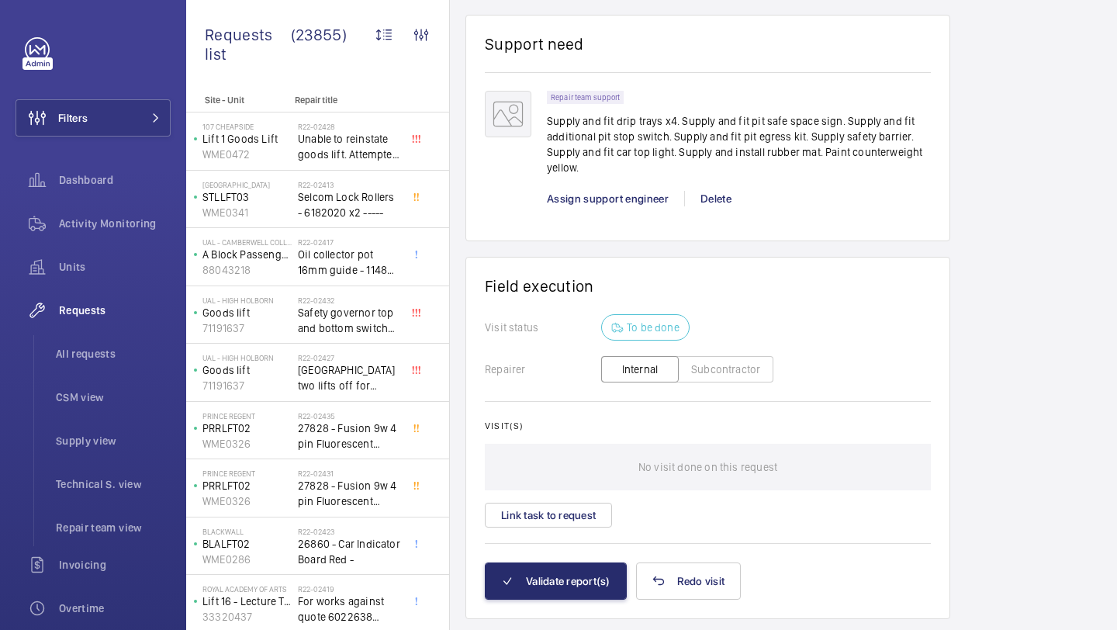
click at [629, 212] on div "Repair team support Supply and fit drip trays x4. Supply and fit pit safe space…" at bounding box center [739, 156] width 384 height 131
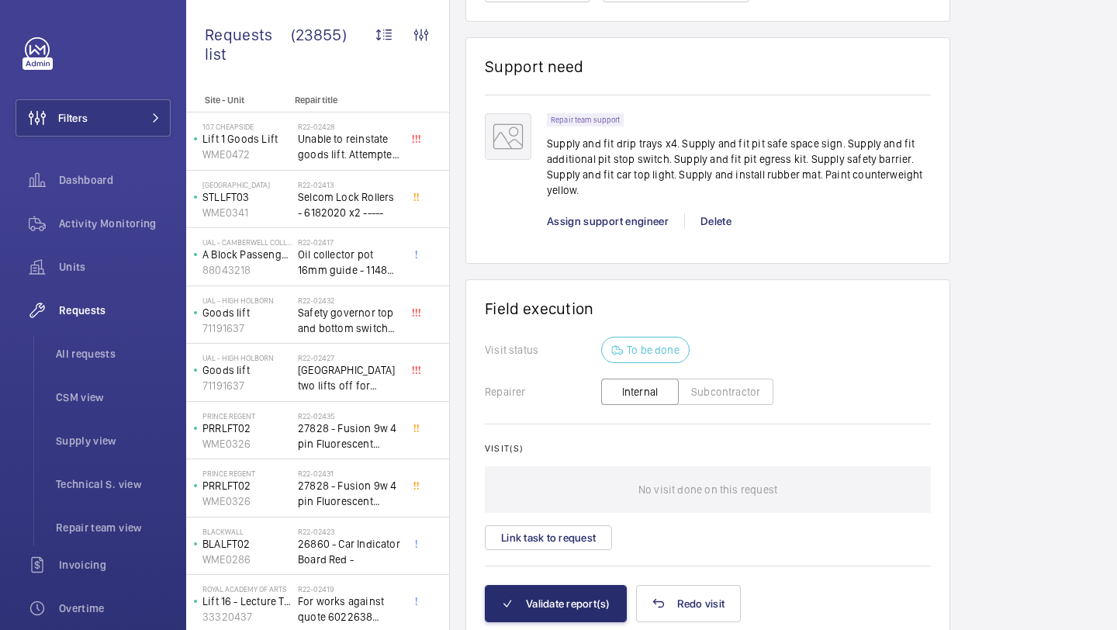
scroll to position [2319, 0]
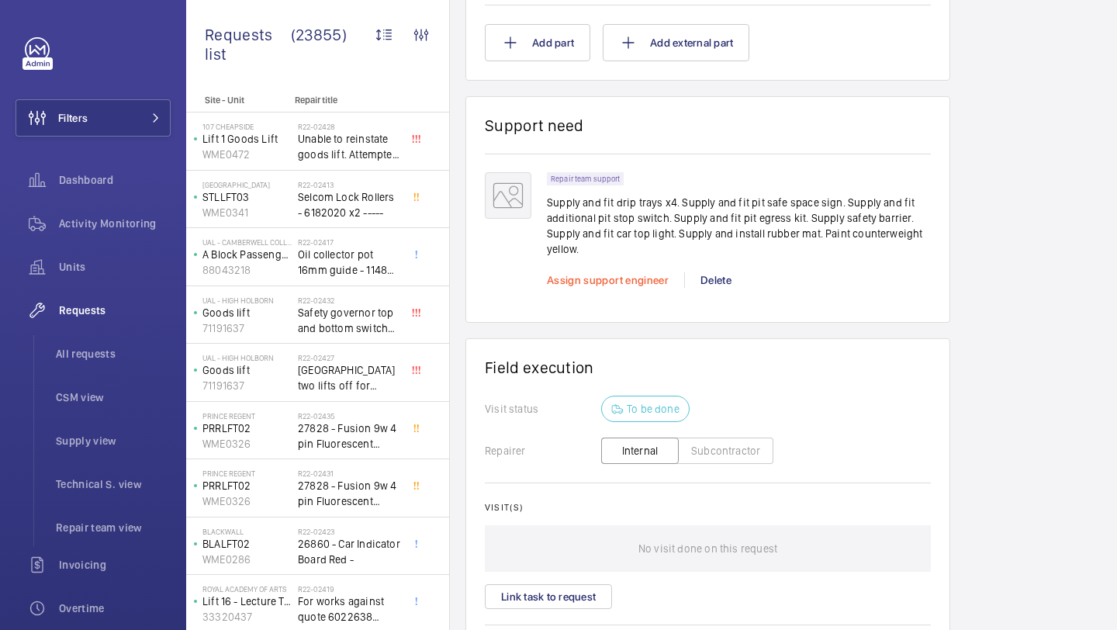
click at [631, 286] on span "Assign support engineer" at bounding box center [608, 280] width 122 height 12
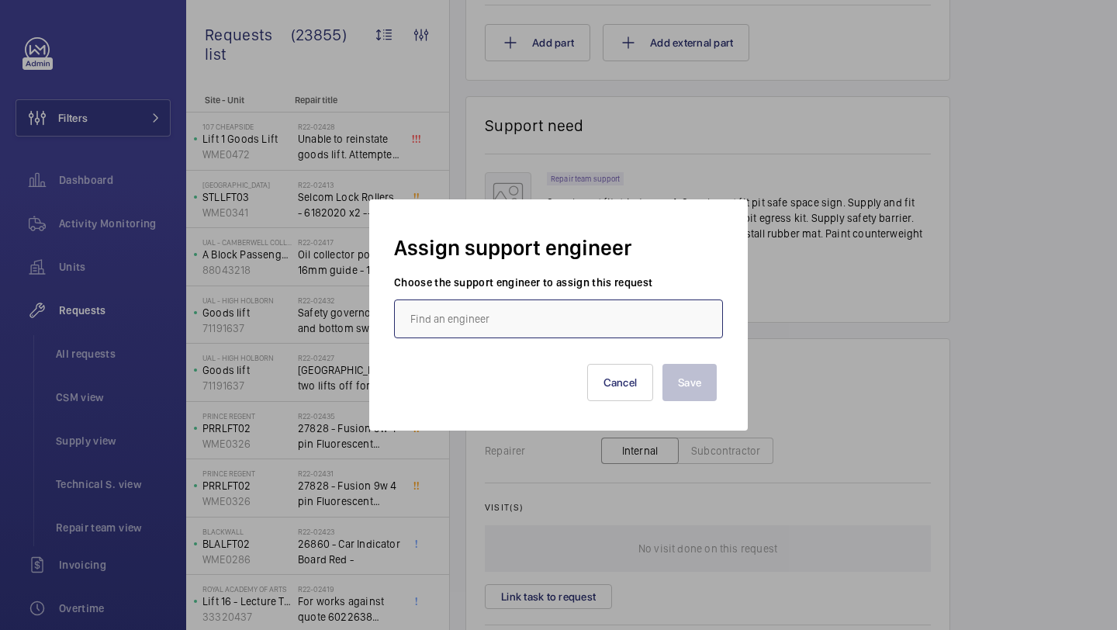
click at [504, 307] on input "text" at bounding box center [558, 319] width 329 height 39
click at [530, 347] on mat-option "[PERSON_NAME]" at bounding box center [558, 365] width 327 height 37
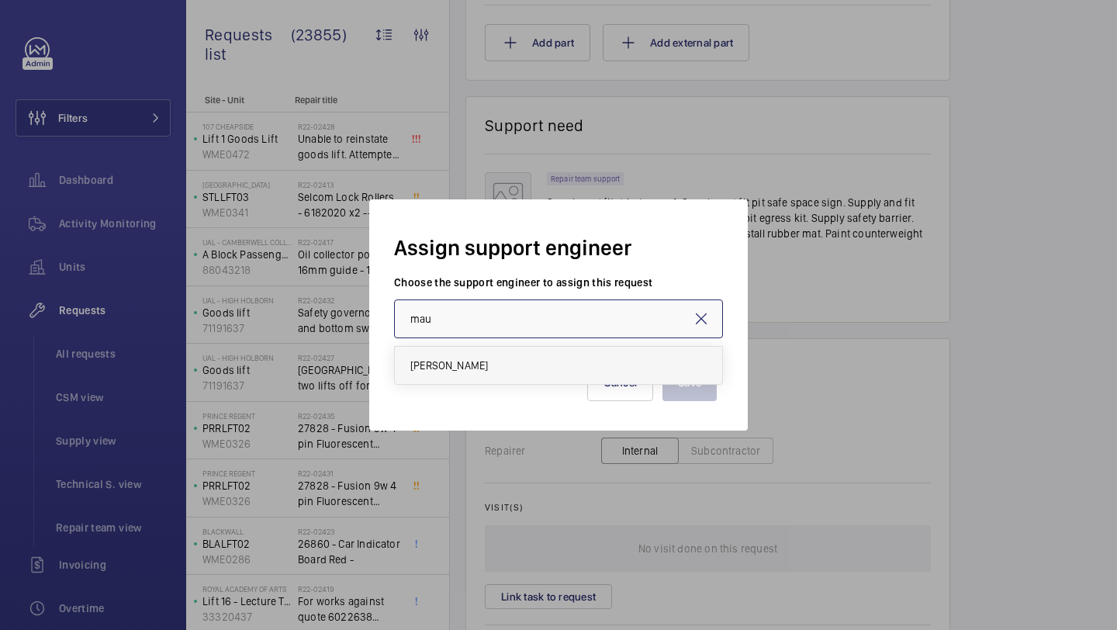
type input "[PERSON_NAME]"
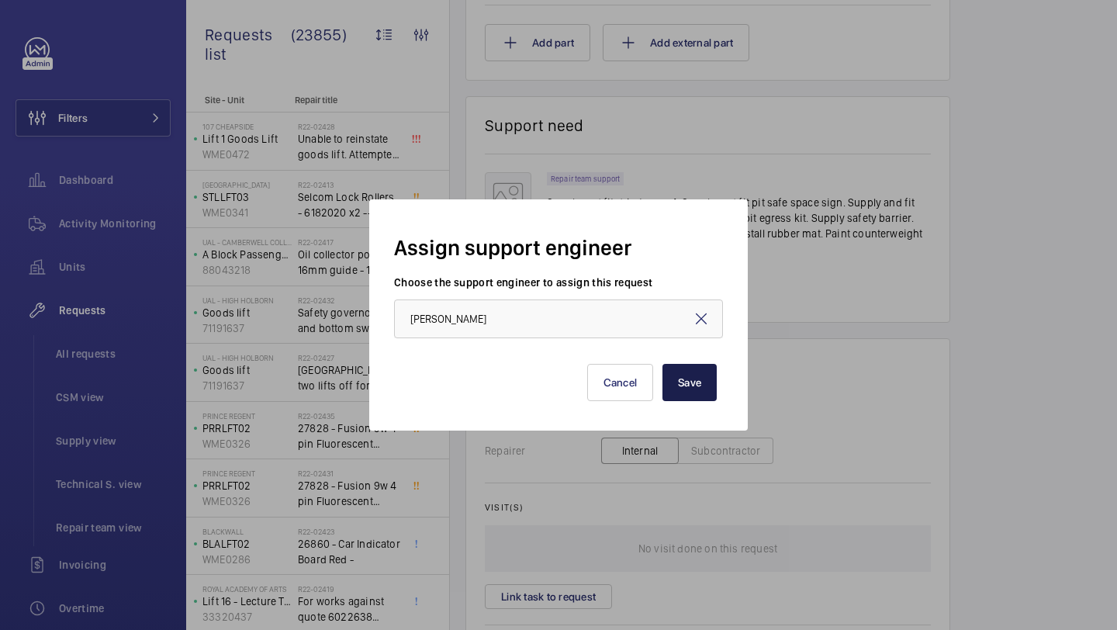
click at [675, 376] on button "Save" at bounding box center [690, 382] width 54 height 37
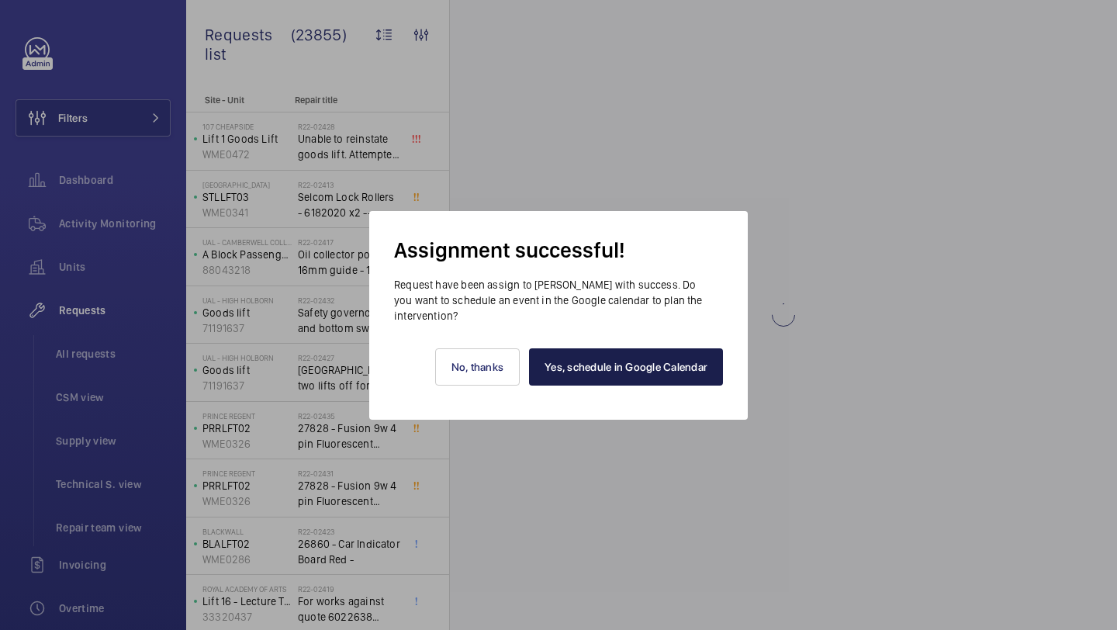
click at [607, 371] on link "Yes, schedule in Google Calendar" at bounding box center [626, 366] width 194 height 37
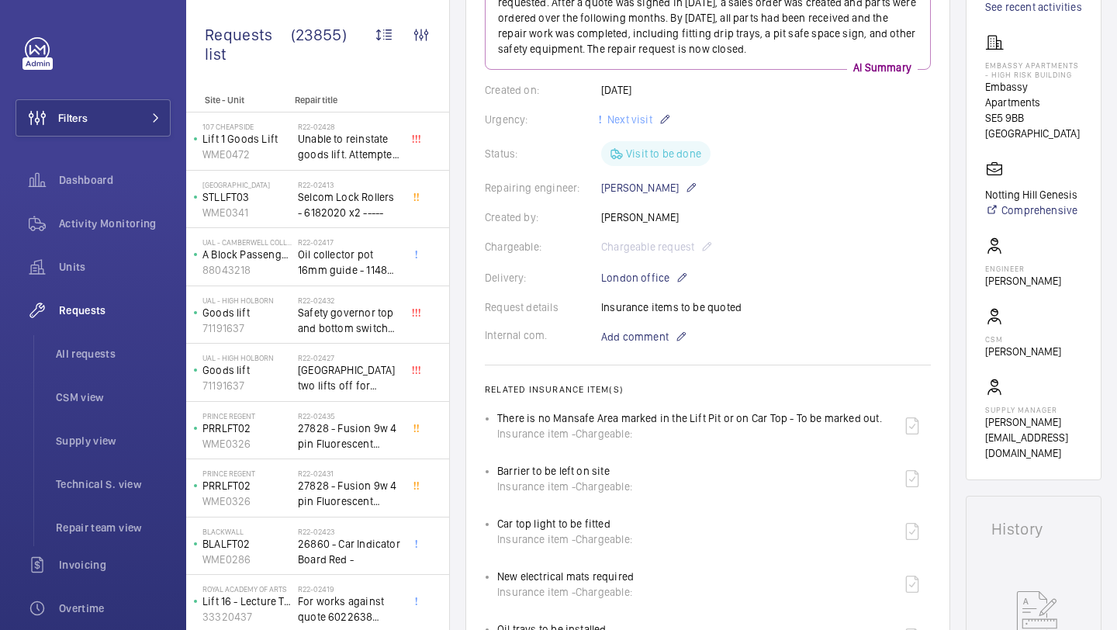
scroll to position [242, 0]
click at [635, 334] on span "Add comment" at bounding box center [635, 338] width 68 height 16
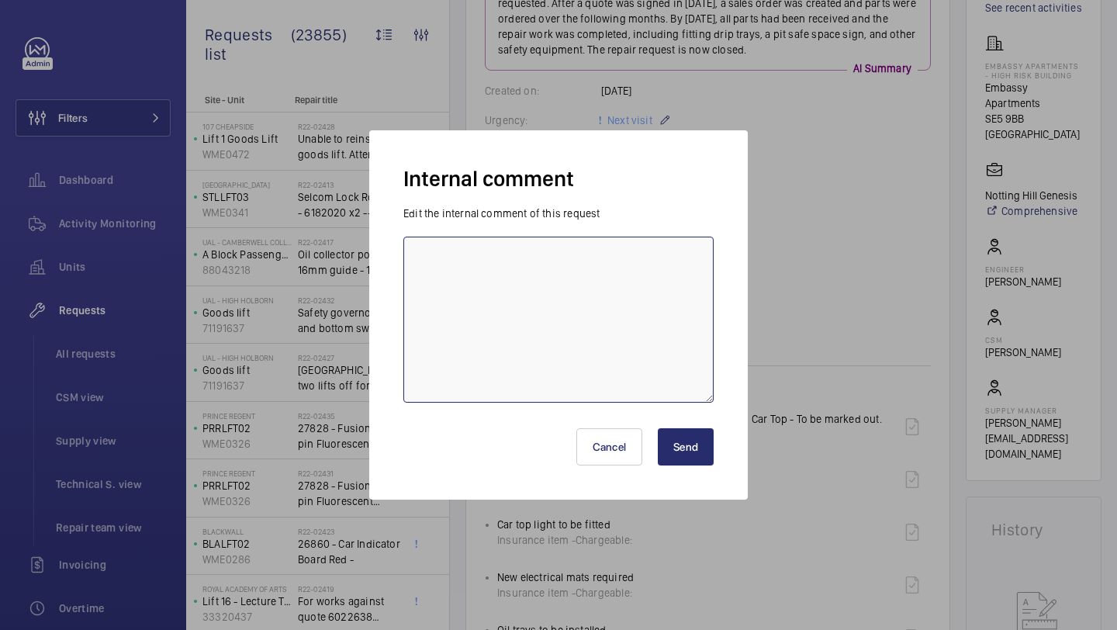
click at [635, 335] on textarea at bounding box center [558, 320] width 310 height 166
type textarea "Mo attending 26/09/2025"
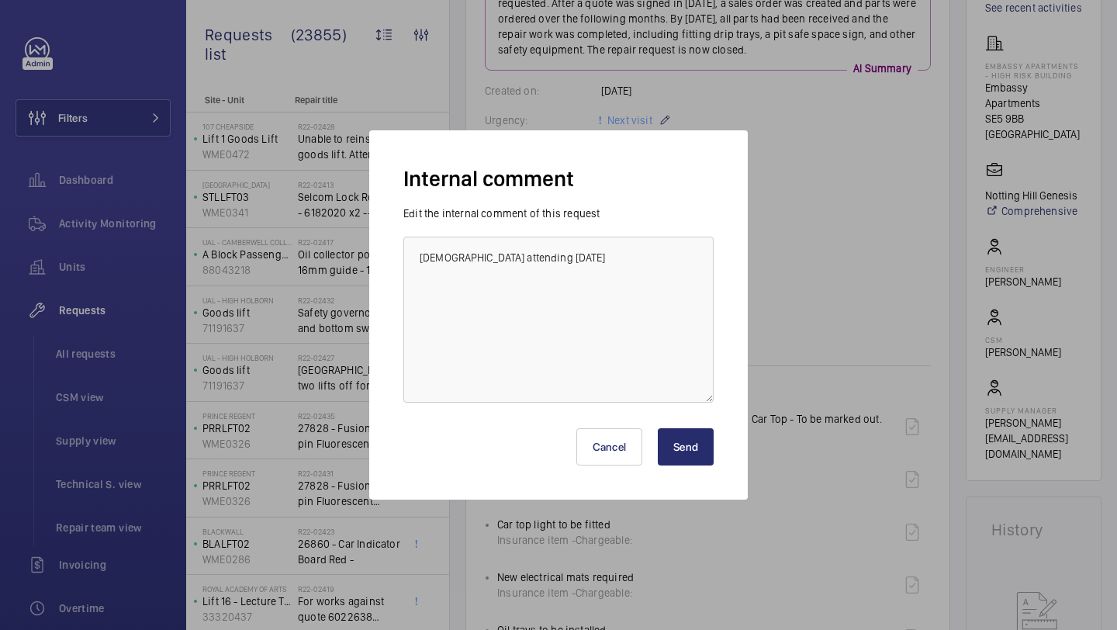
click at [698, 463] on button "Send" at bounding box center [686, 446] width 56 height 37
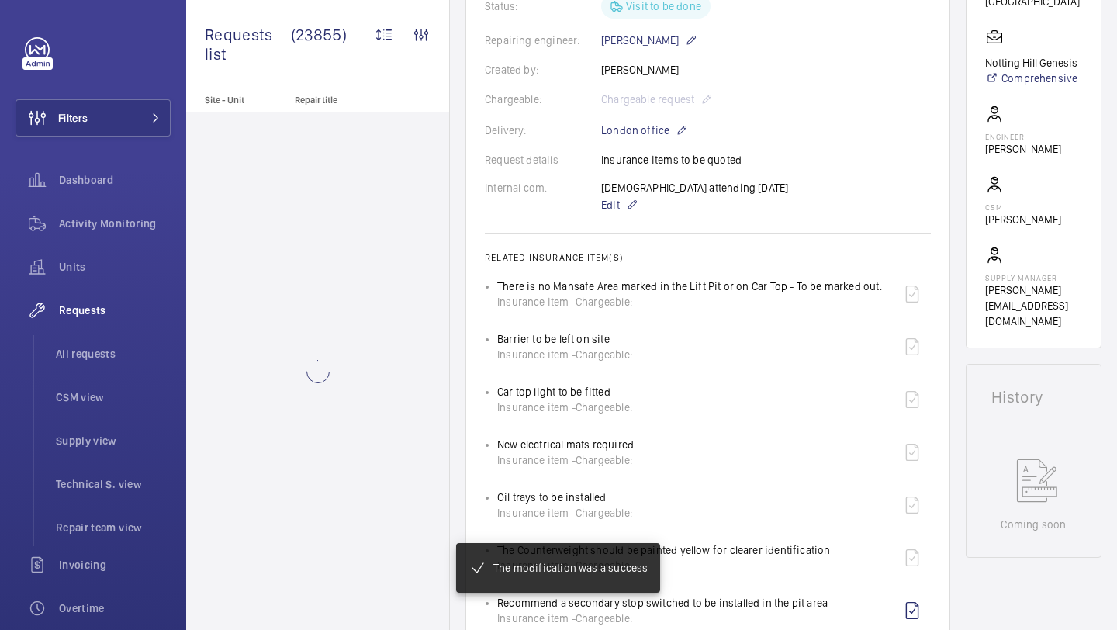
scroll to position [390, 0]
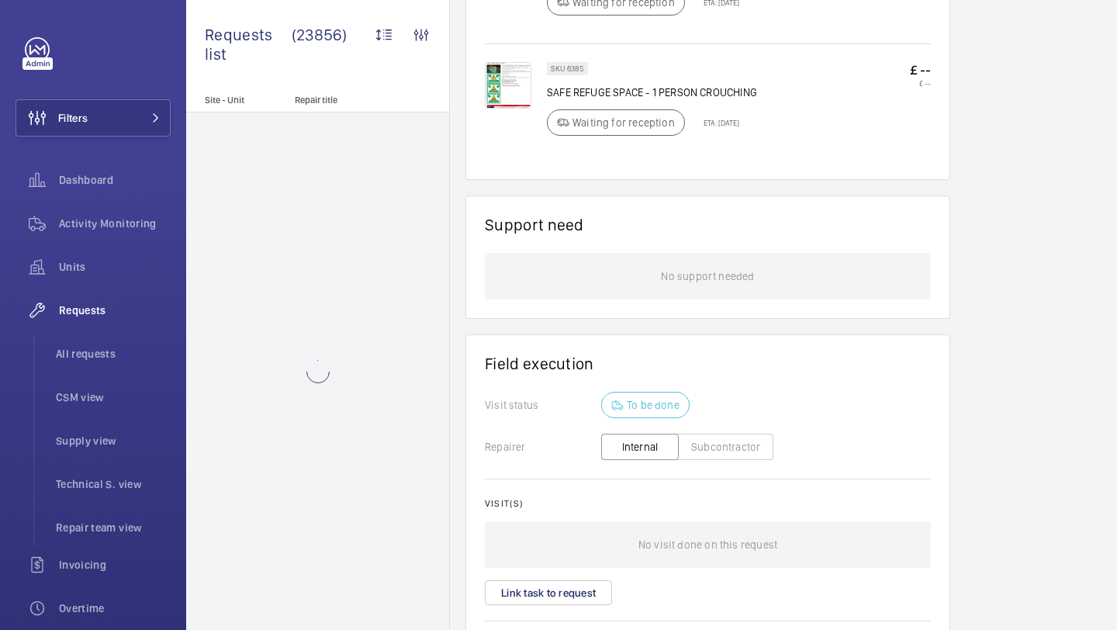
scroll to position [910, 0]
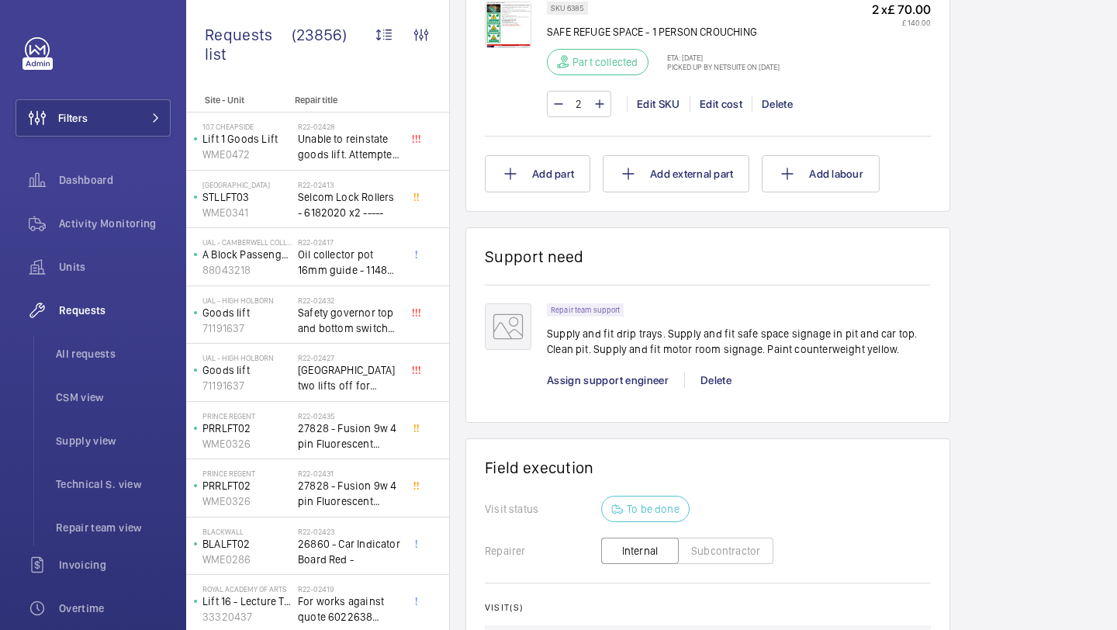
scroll to position [2366, 0]
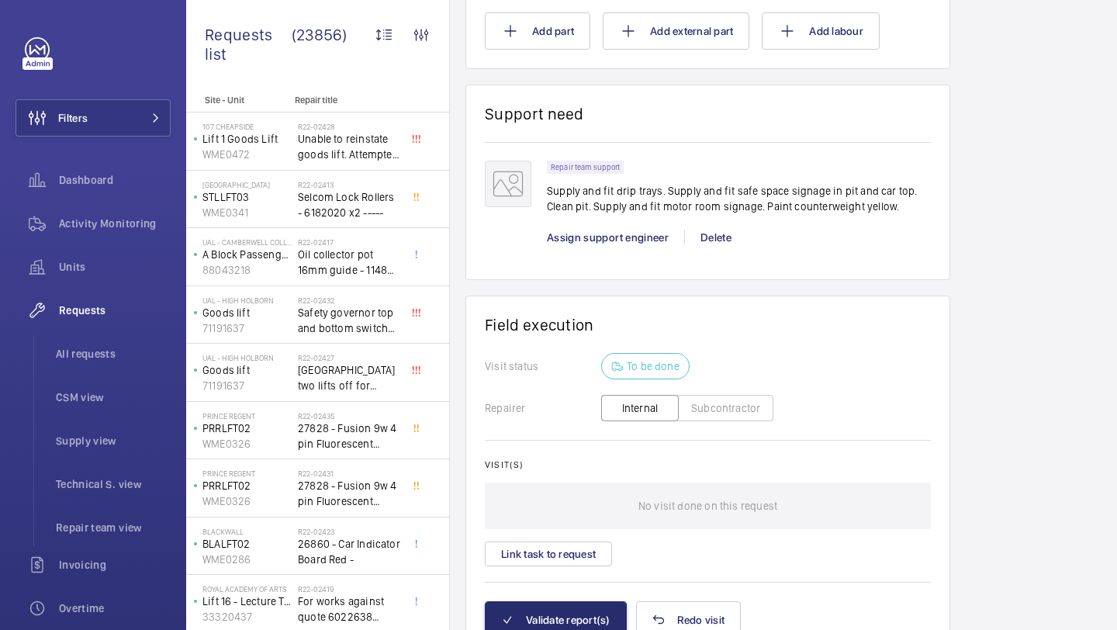
click at [629, 249] on div "Repair team support Supply and fit drip [PERSON_NAME]. Supply and fit safe spac…" at bounding box center [739, 211] width 384 height 100
click at [629, 241] on span "Assign support engineer" at bounding box center [608, 237] width 122 height 12
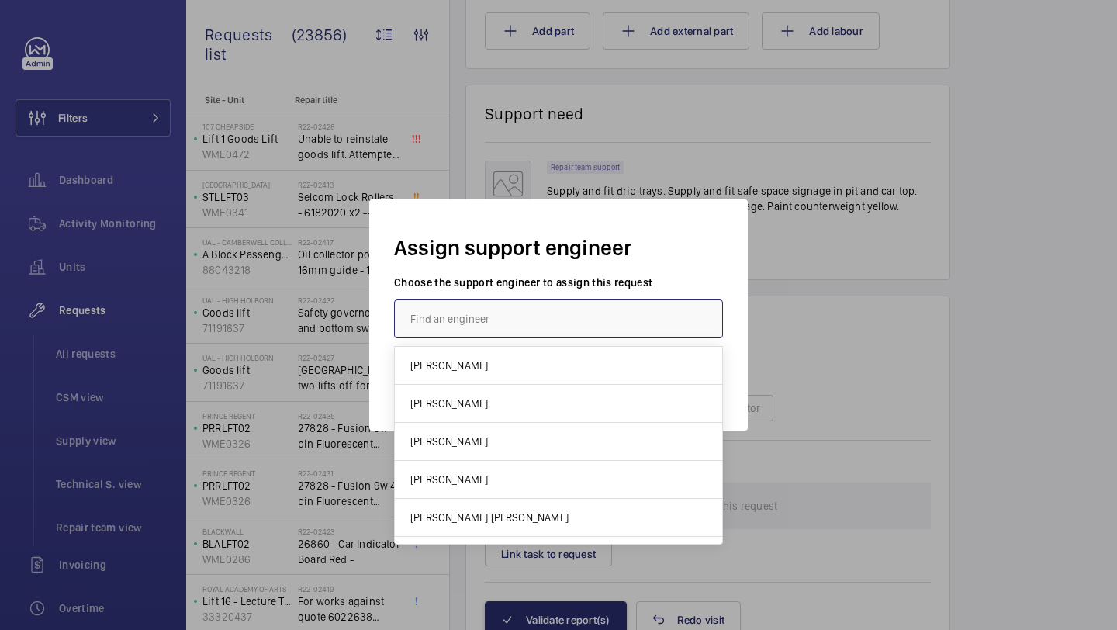
click at [597, 330] on input "text" at bounding box center [558, 319] width 329 height 39
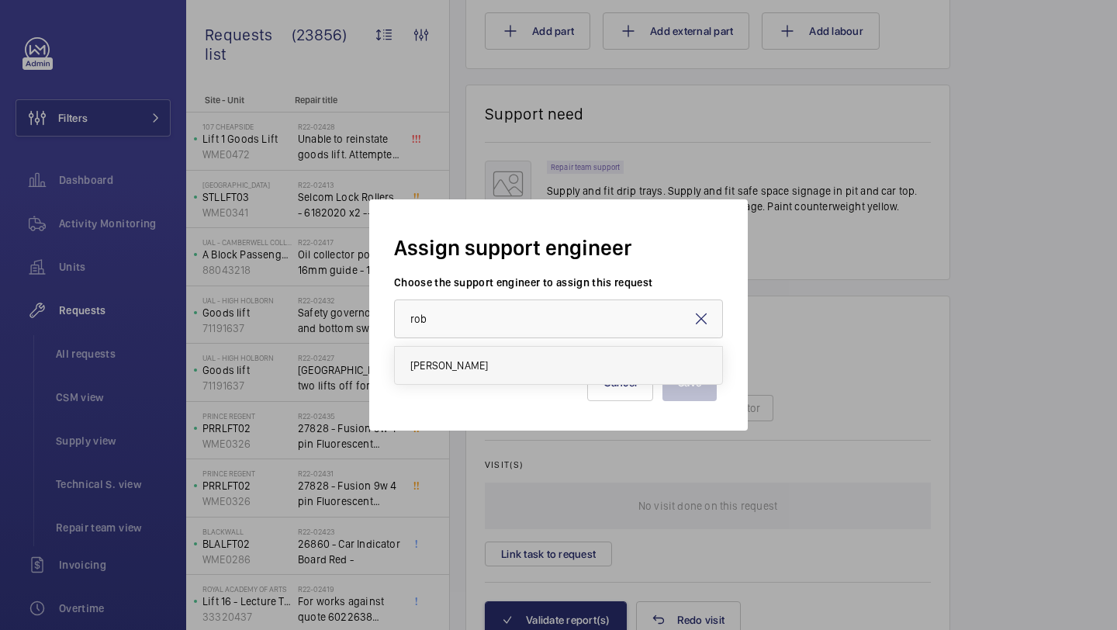
click at [573, 373] on mat-option "[PERSON_NAME]" at bounding box center [558, 365] width 327 height 37
type input "[PERSON_NAME]"
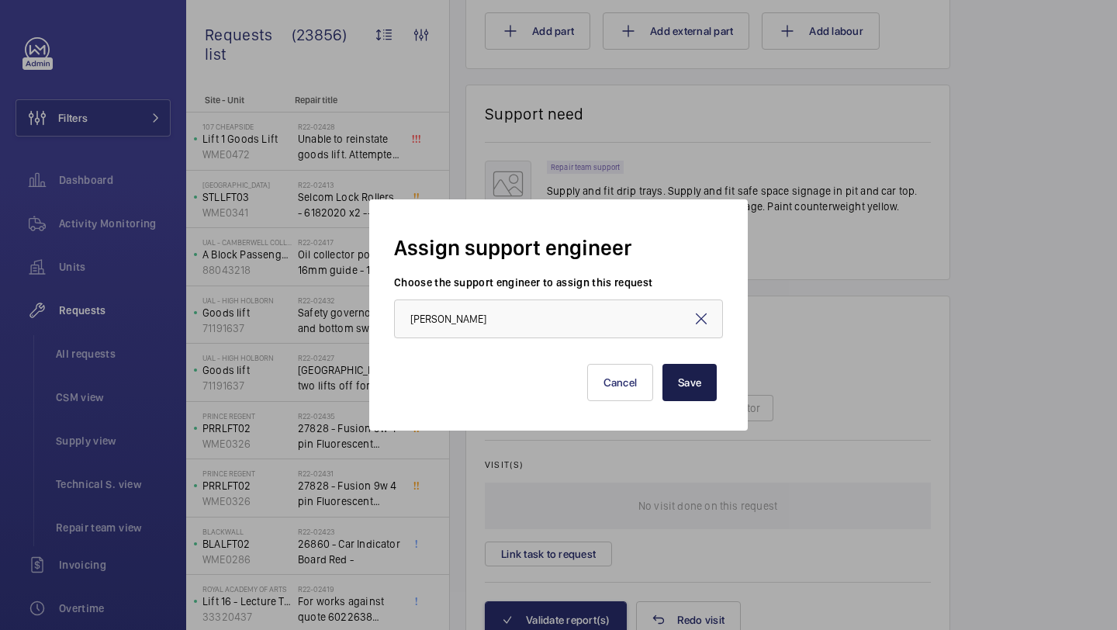
click at [681, 400] on button "Save" at bounding box center [690, 382] width 54 height 37
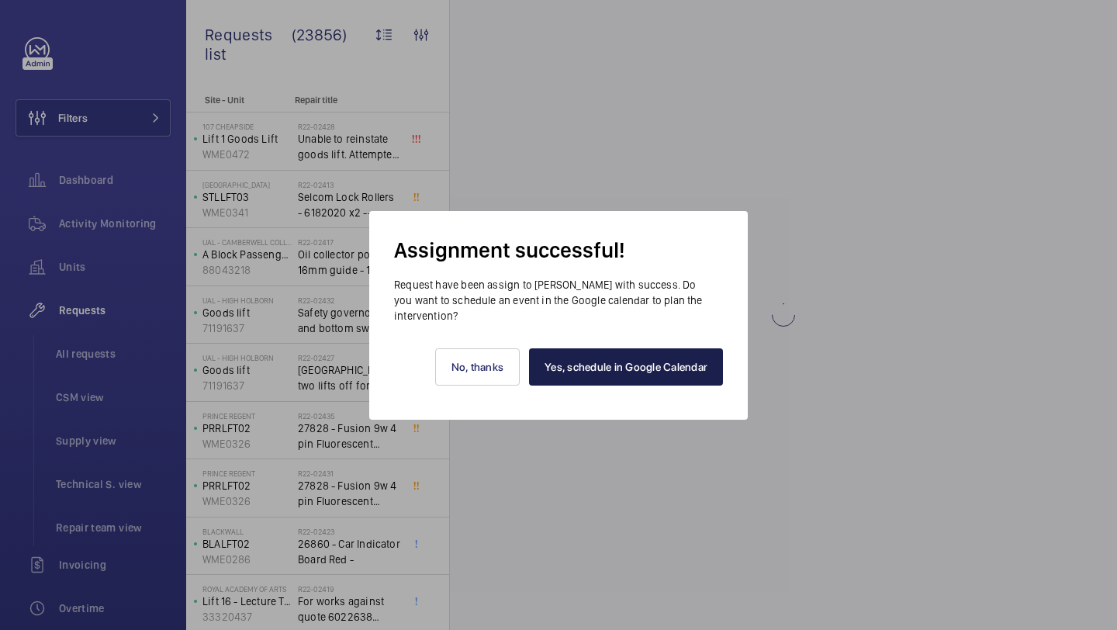
click at [598, 363] on link "Yes, schedule in Google Calendar" at bounding box center [626, 366] width 194 height 37
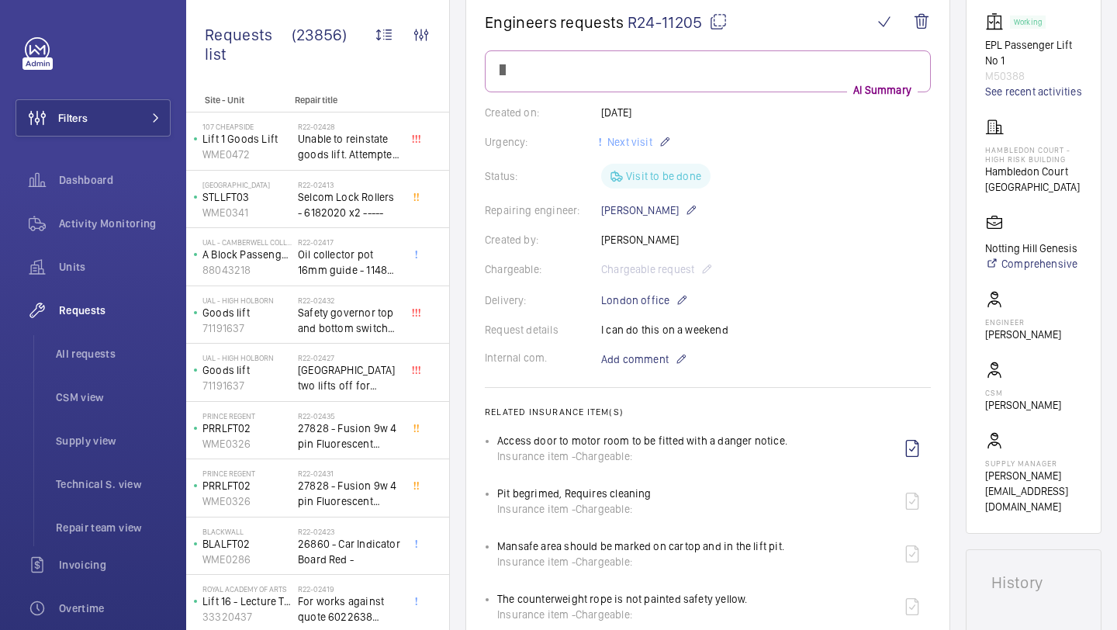
scroll to position [151, 0]
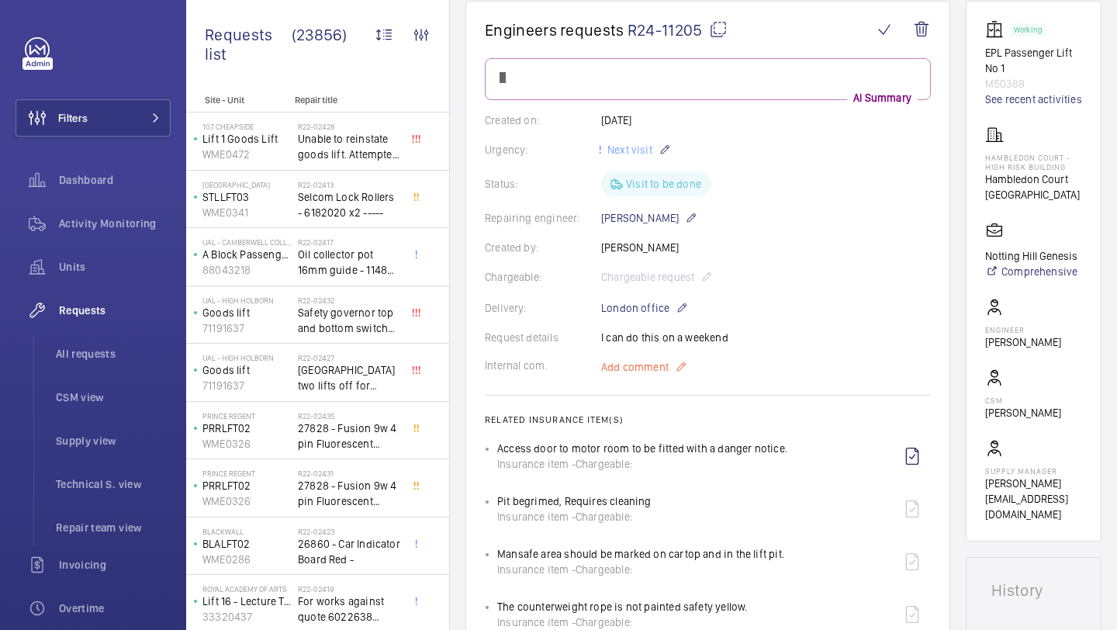
click at [656, 362] on span "Add comment" at bounding box center [635, 367] width 68 height 16
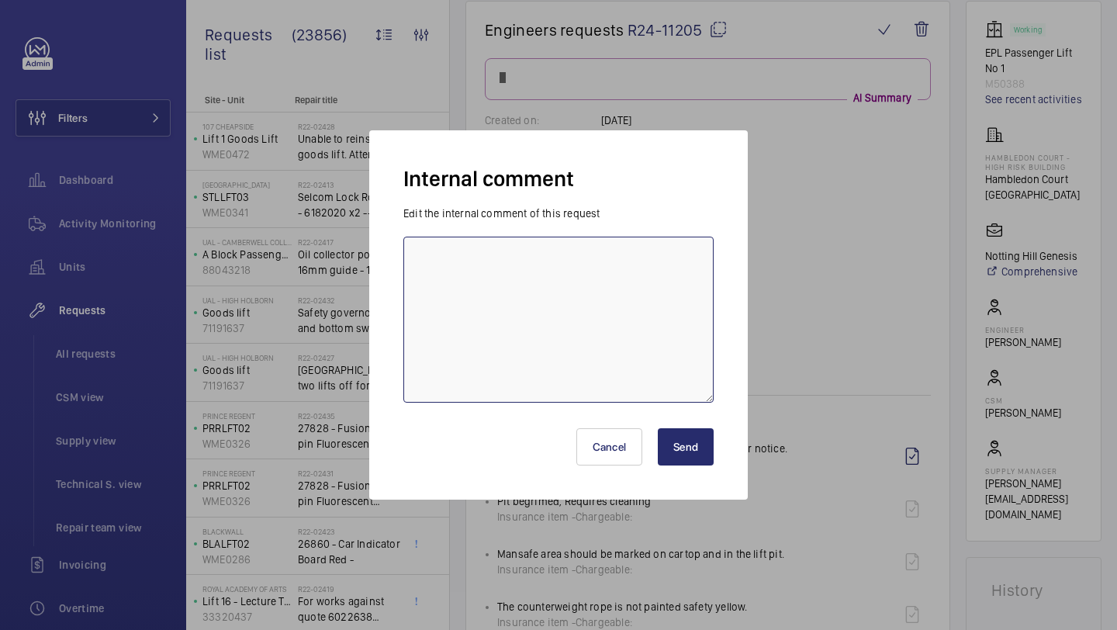
click at [652, 313] on textarea at bounding box center [558, 320] width 310 height 166
type textarea "[PERSON_NAME] booked for [DATE] KB"
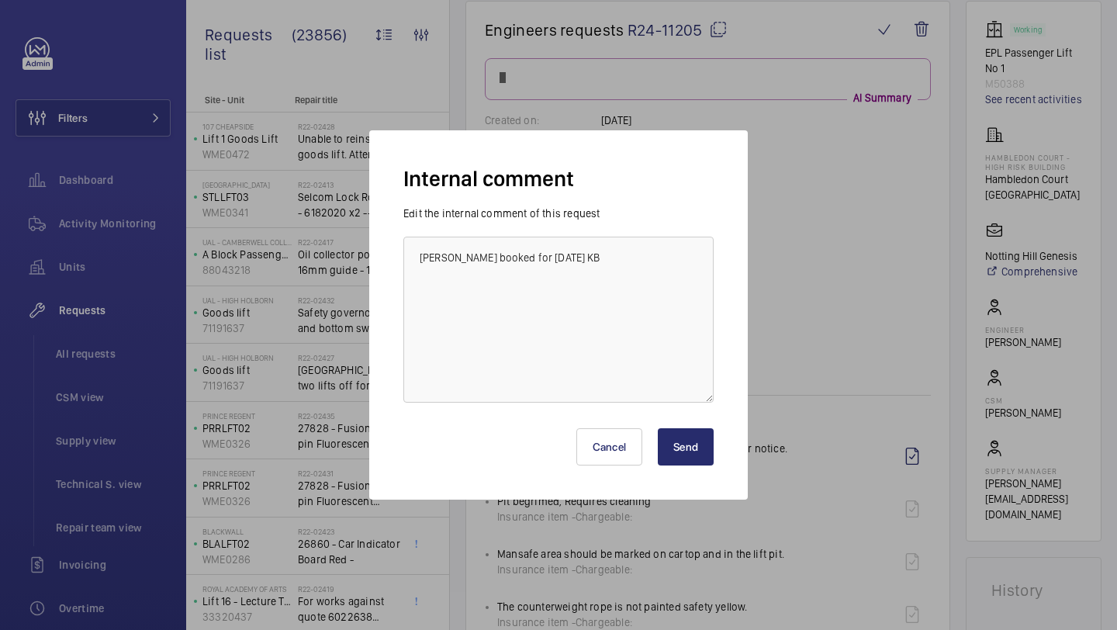
click at [682, 438] on button "Send" at bounding box center [686, 446] width 56 height 37
